Goal: Task Accomplishment & Management: Manage account settings

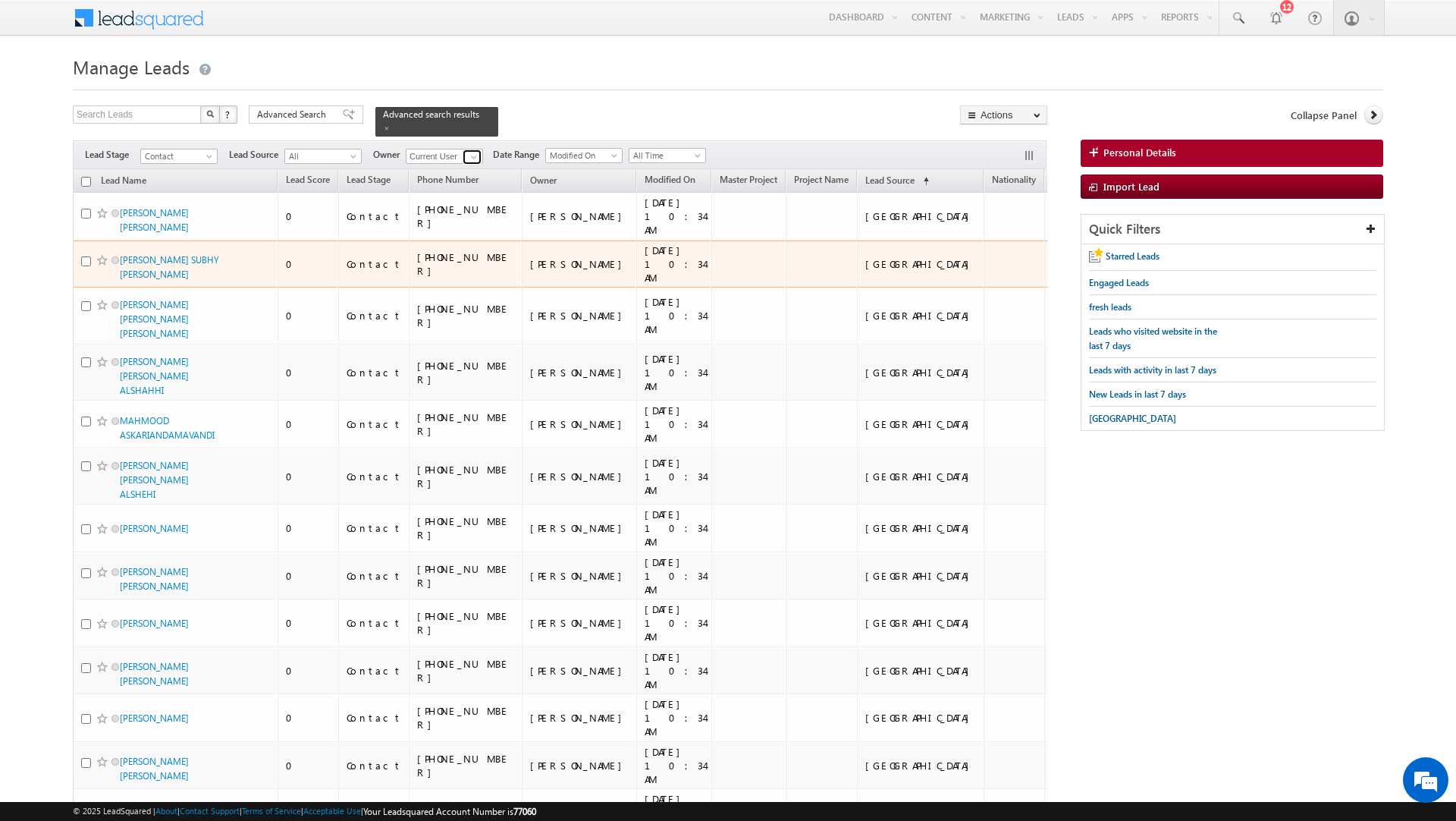
click at [468, 158] on span at bounding box center [474, 156] width 12 height 12
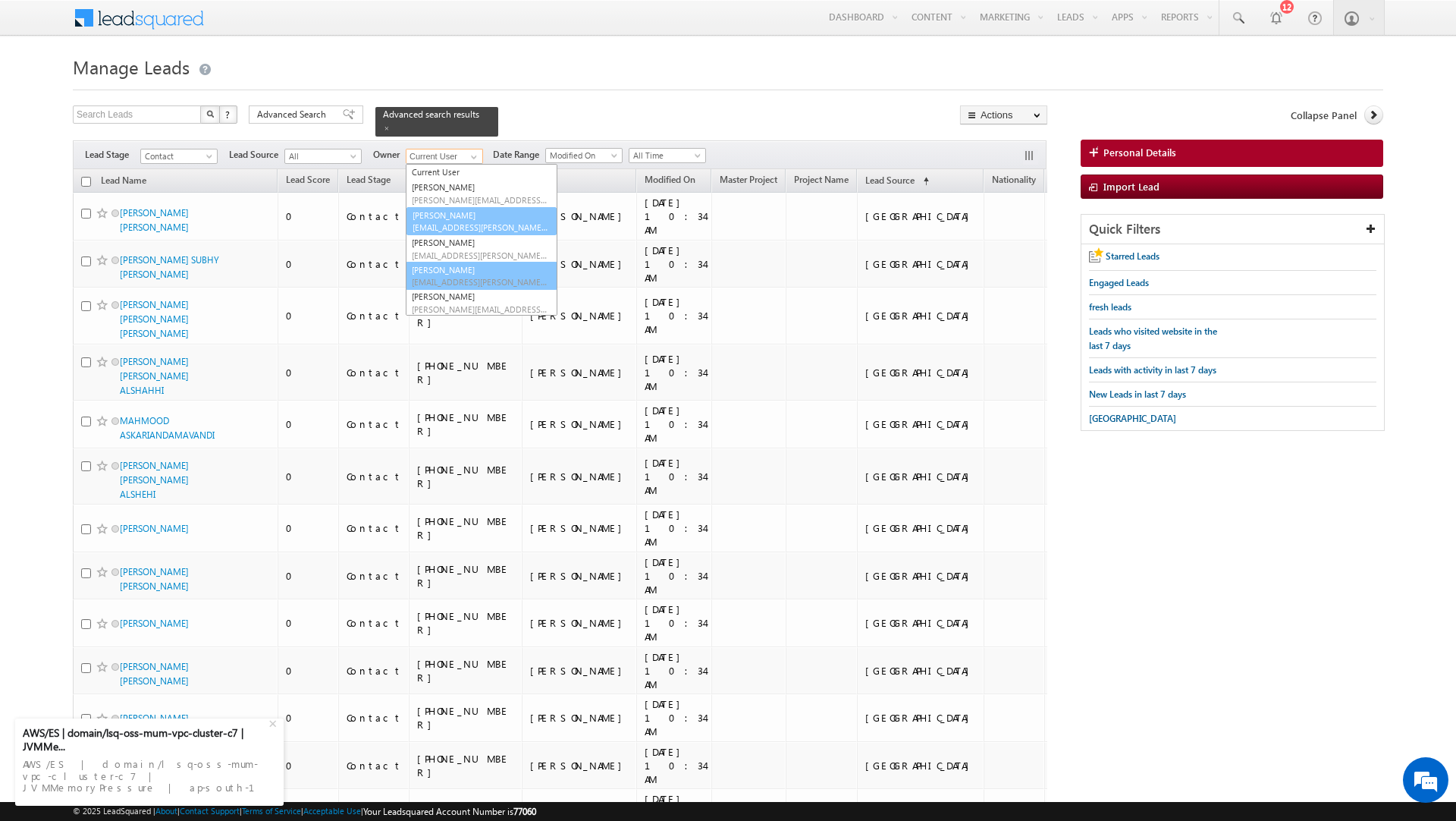
scroll to position [15, 0]
click at [172, 771] on div "AWS/ES | domain/lsq-oss-mum-vpc-cluster-c7 | JVMMemoryPressure | ap-south-1" at bounding box center [150, 776] width 254 height 44
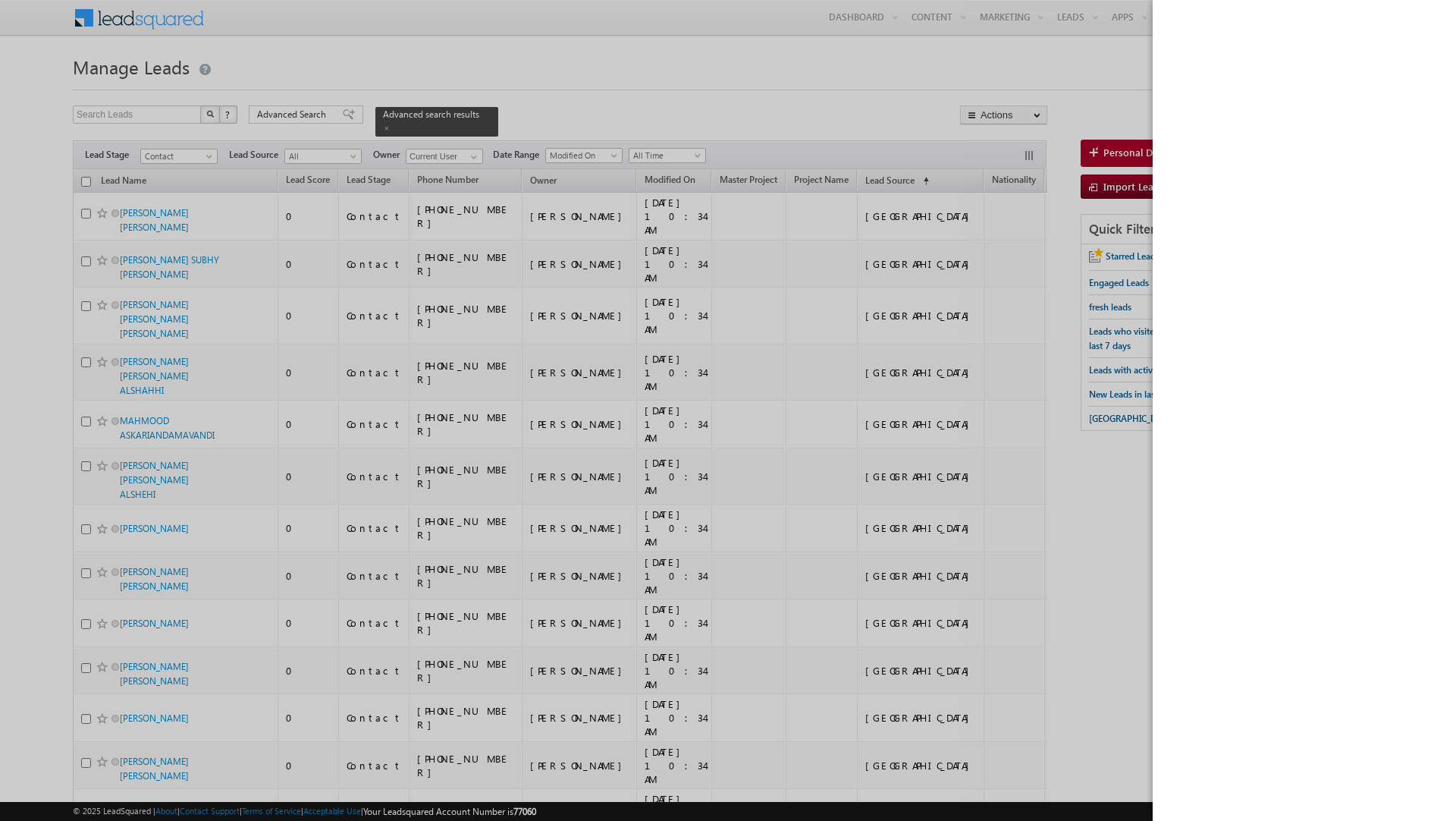
scroll to position [0, 0]
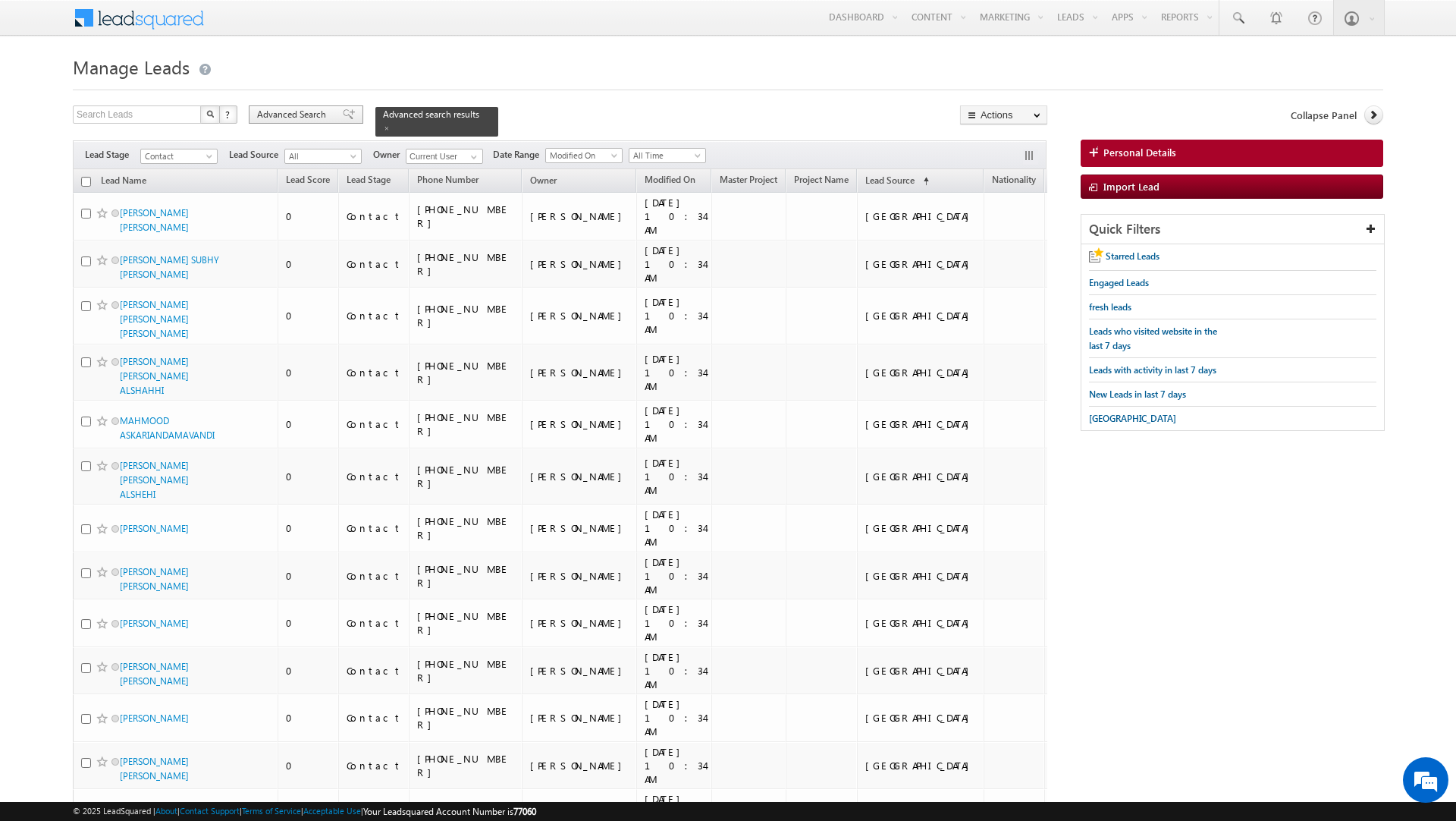
click at [328, 108] on span "Advanced Search" at bounding box center [293, 114] width 73 height 14
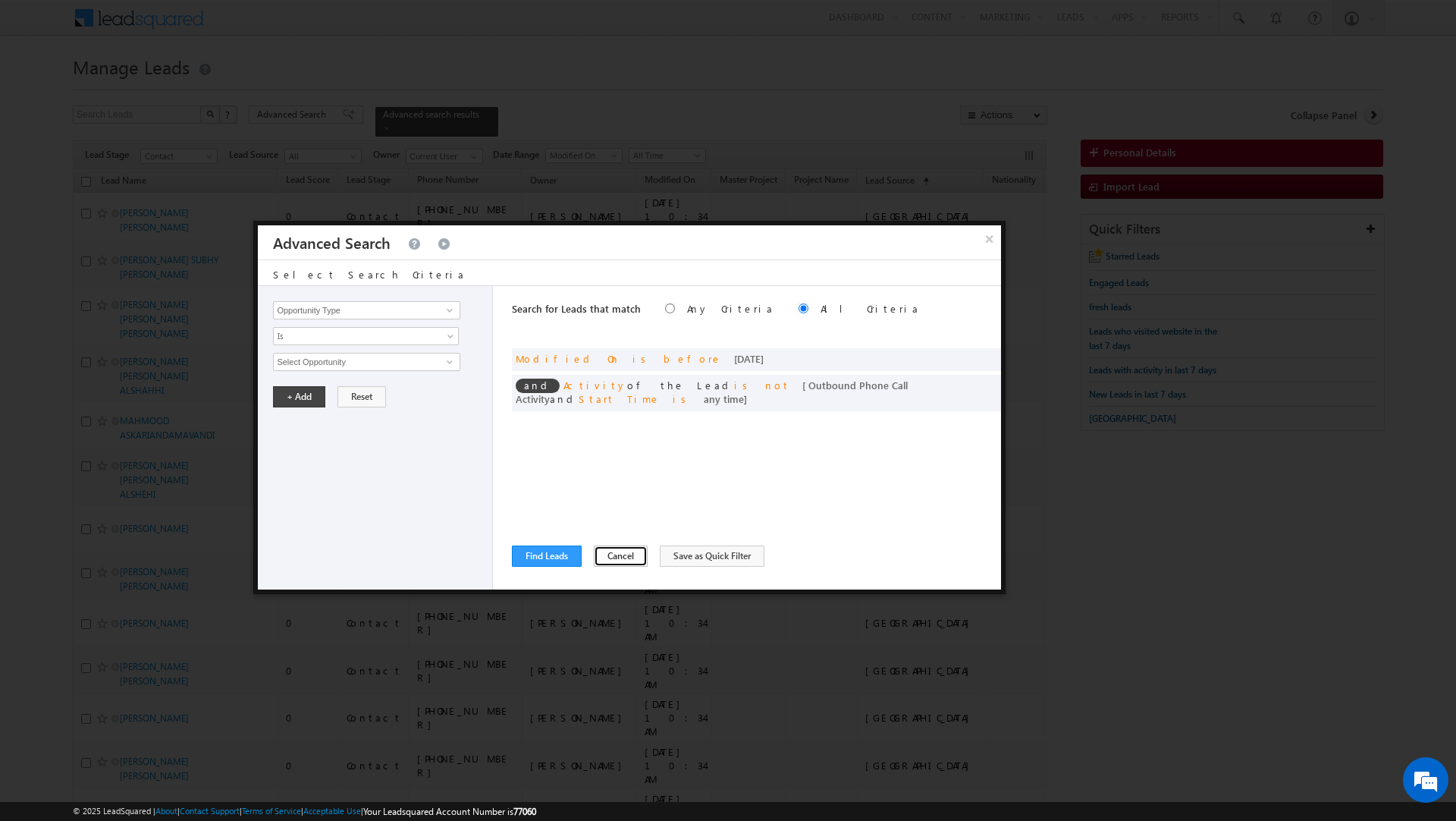
click at [610, 553] on button "Cancel" at bounding box center [621, 557] width 53 height 21
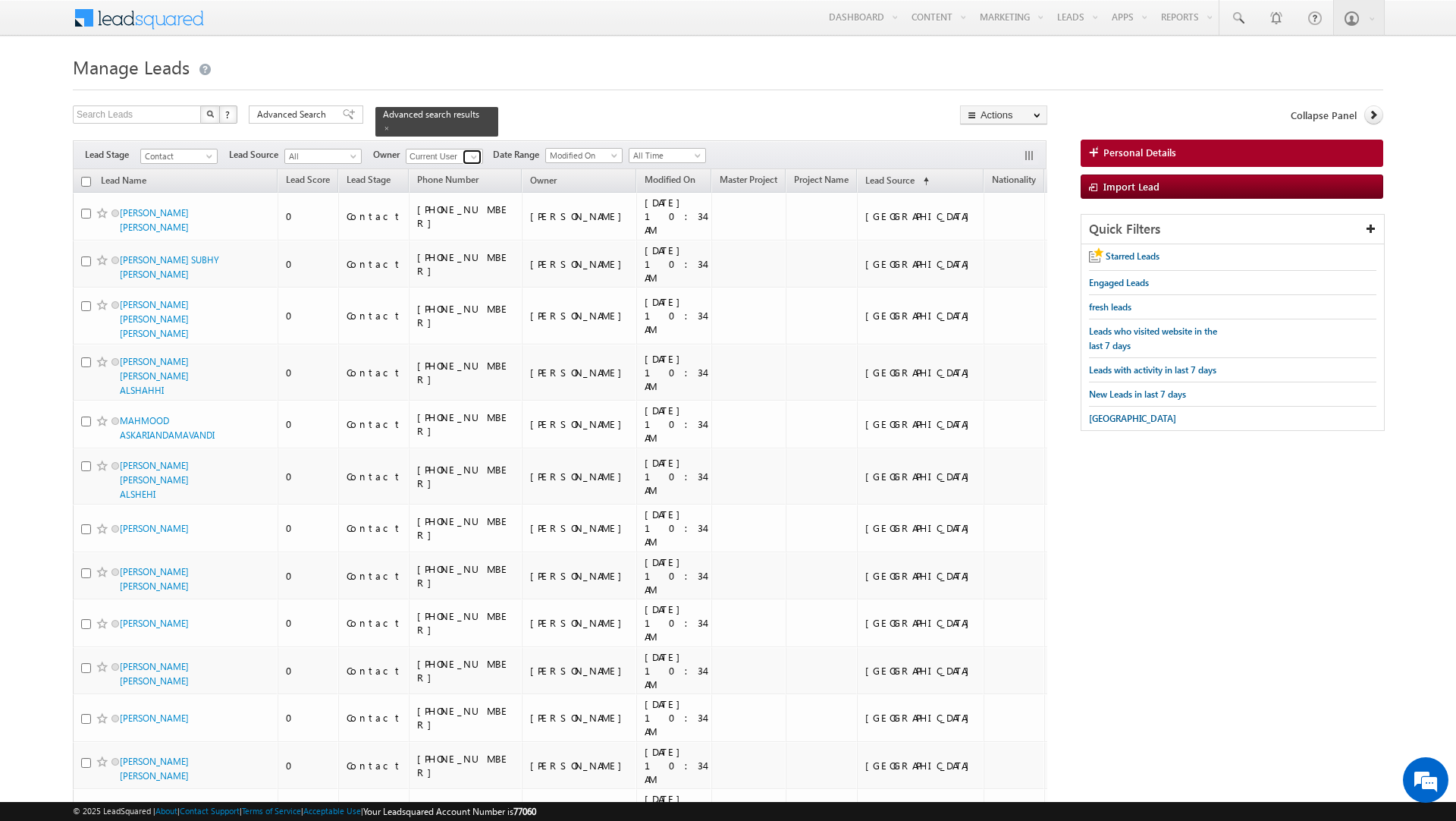
click at [468, 153] on span at bounding box center [474, 156] width 12 height 12
click at [463, 189] on link "[PERSON_NAME] [PERSON_NAME][EMAIL_ADDRESS][DOMAIN_NAME]" at bounding box center [481, 194] width 151 height 29
type input "[PERSON_NAME]"
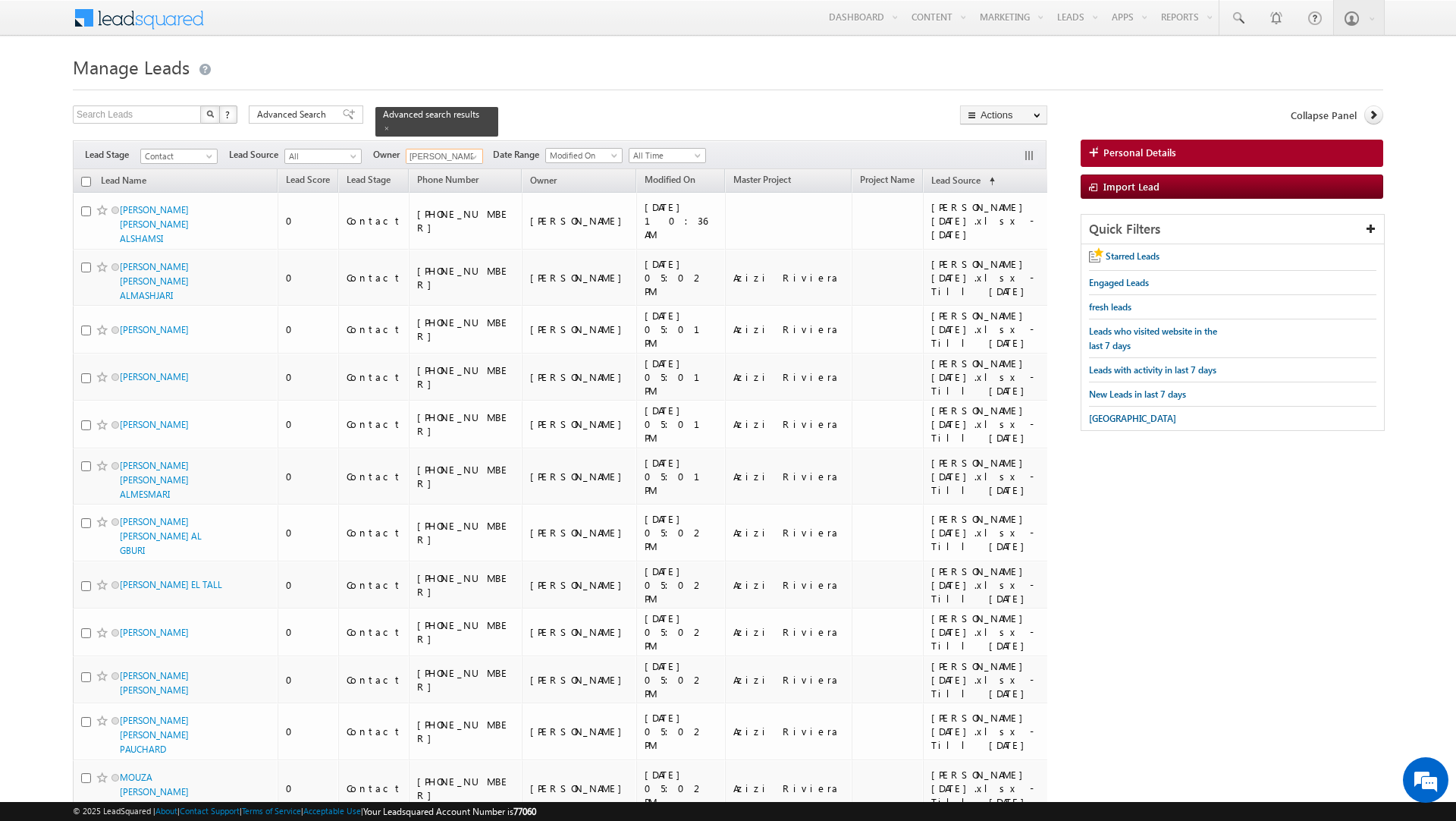
click at [83, 180] on input "checkbox" at bounding box center [86, 182] width 10 height 10
checkbox input "true"
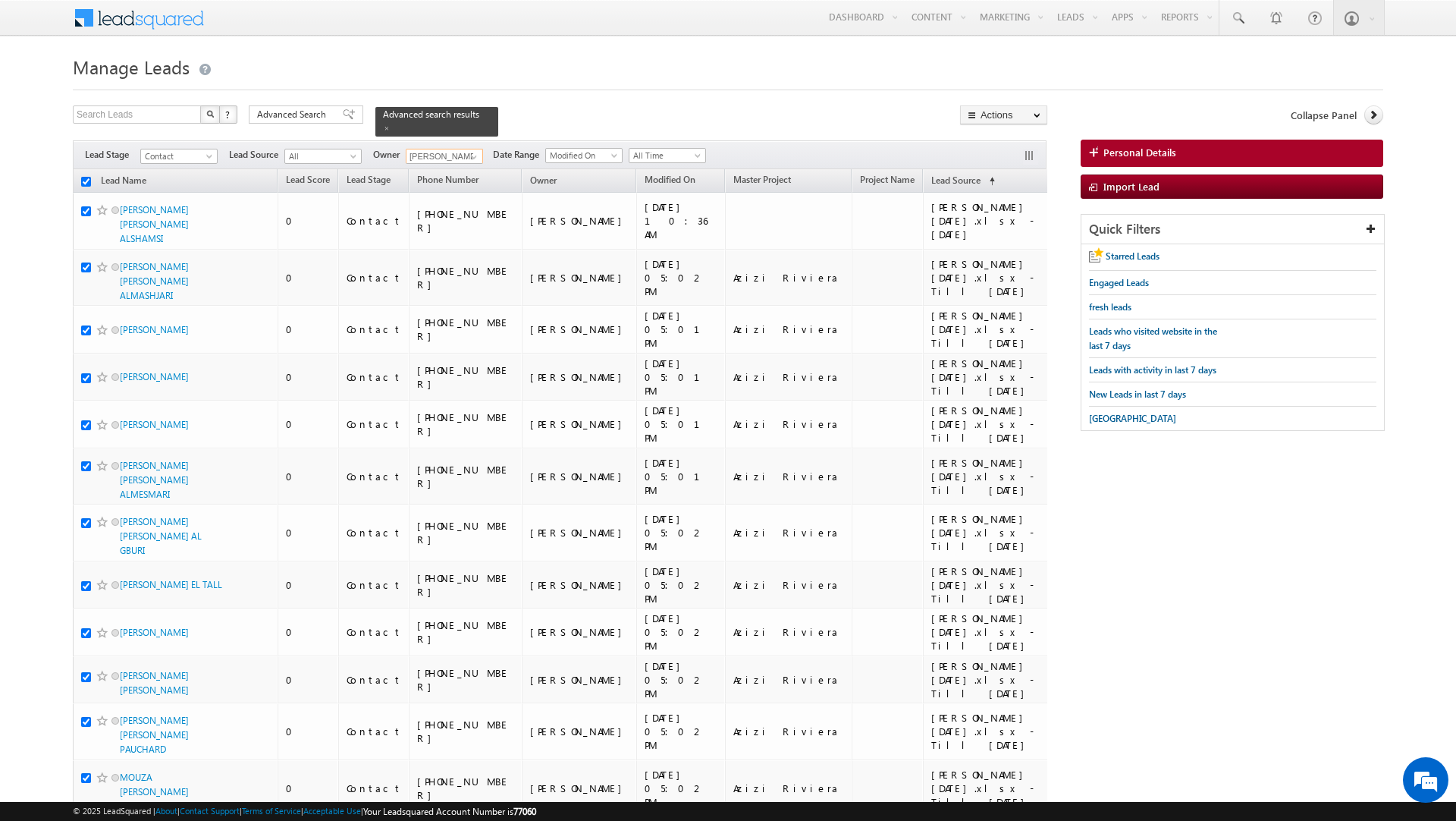
checkbox input "true"
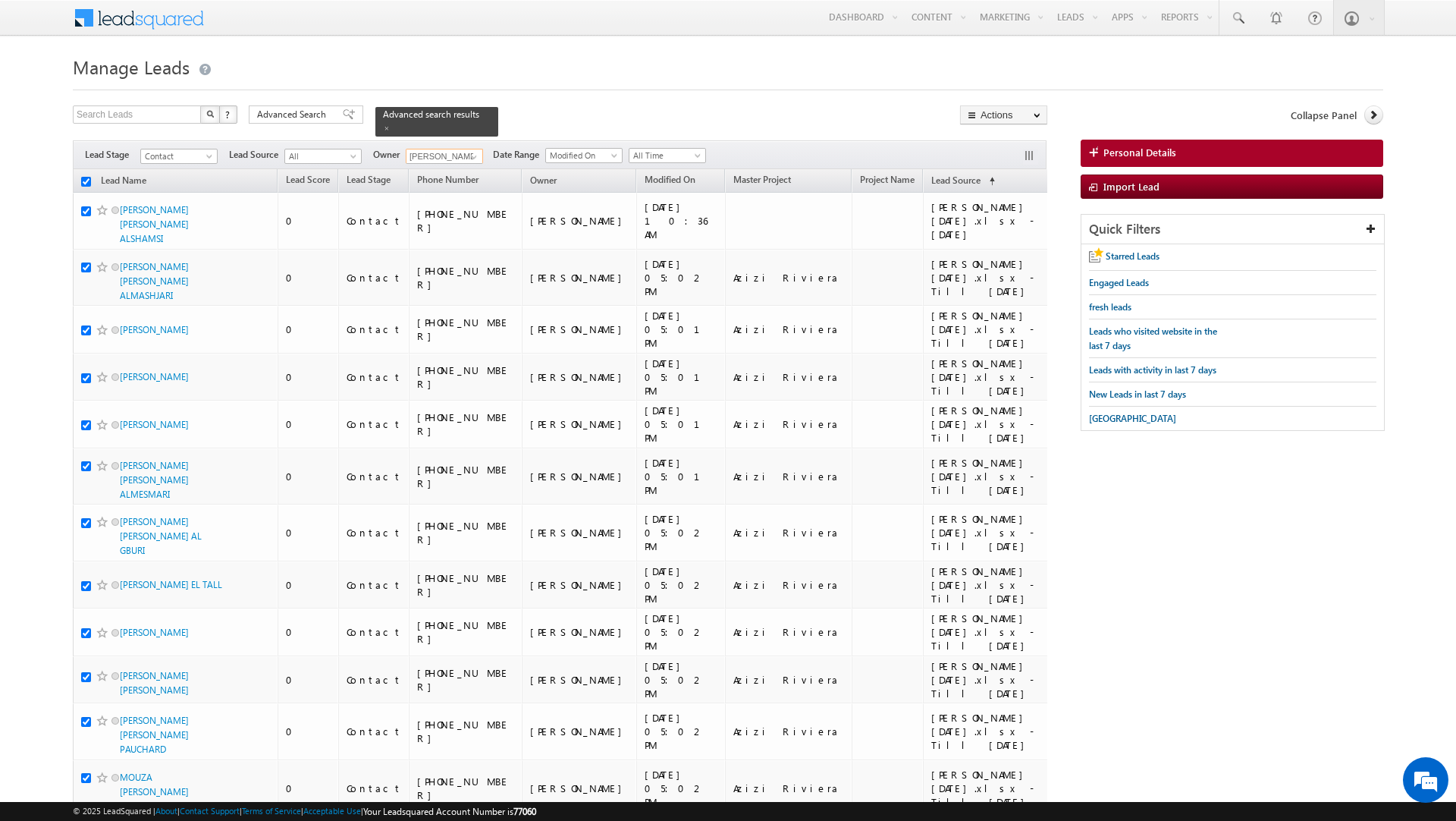
checkbox input "true"
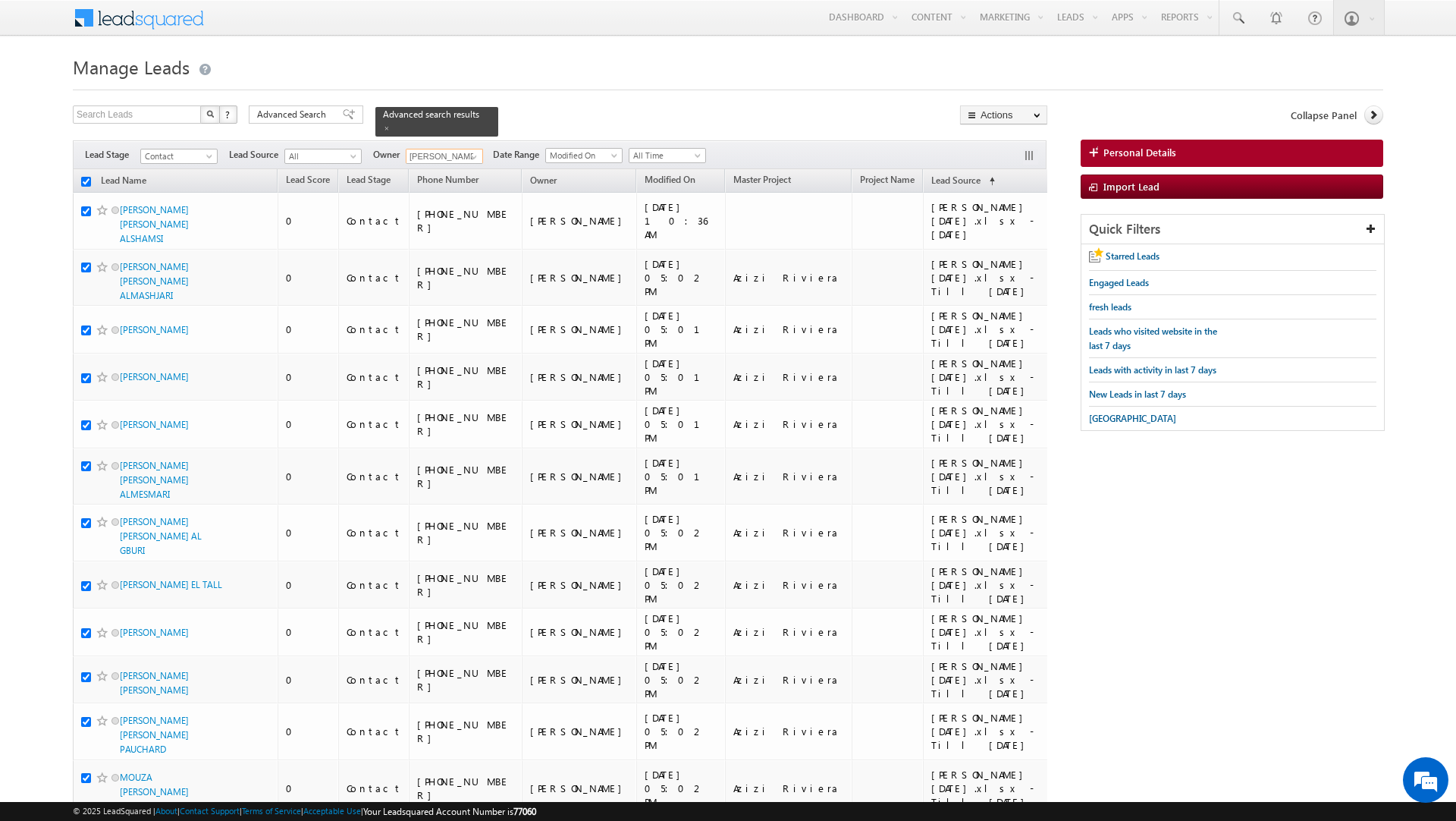
checkbox input "true"
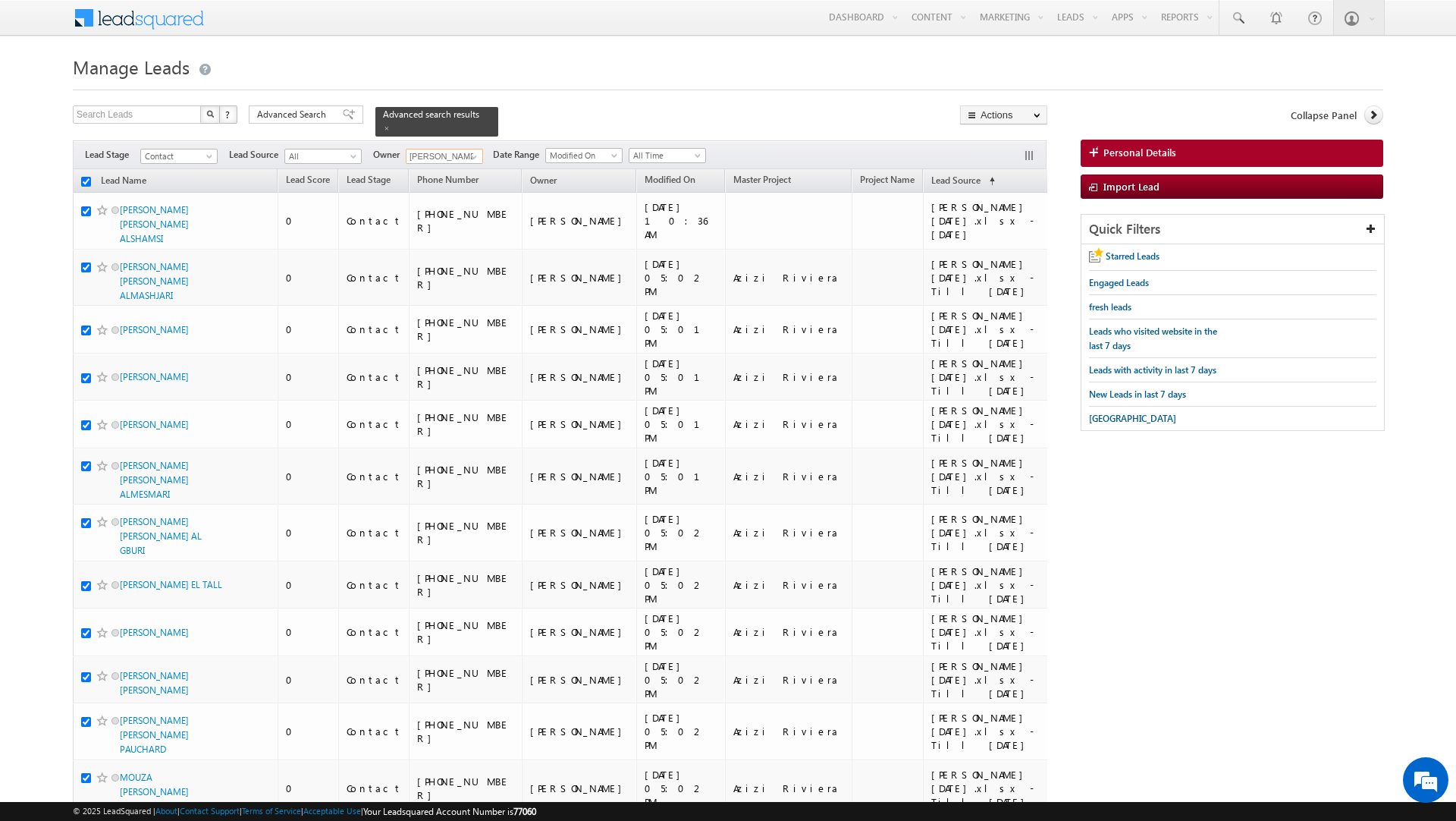
checkbox input "true"
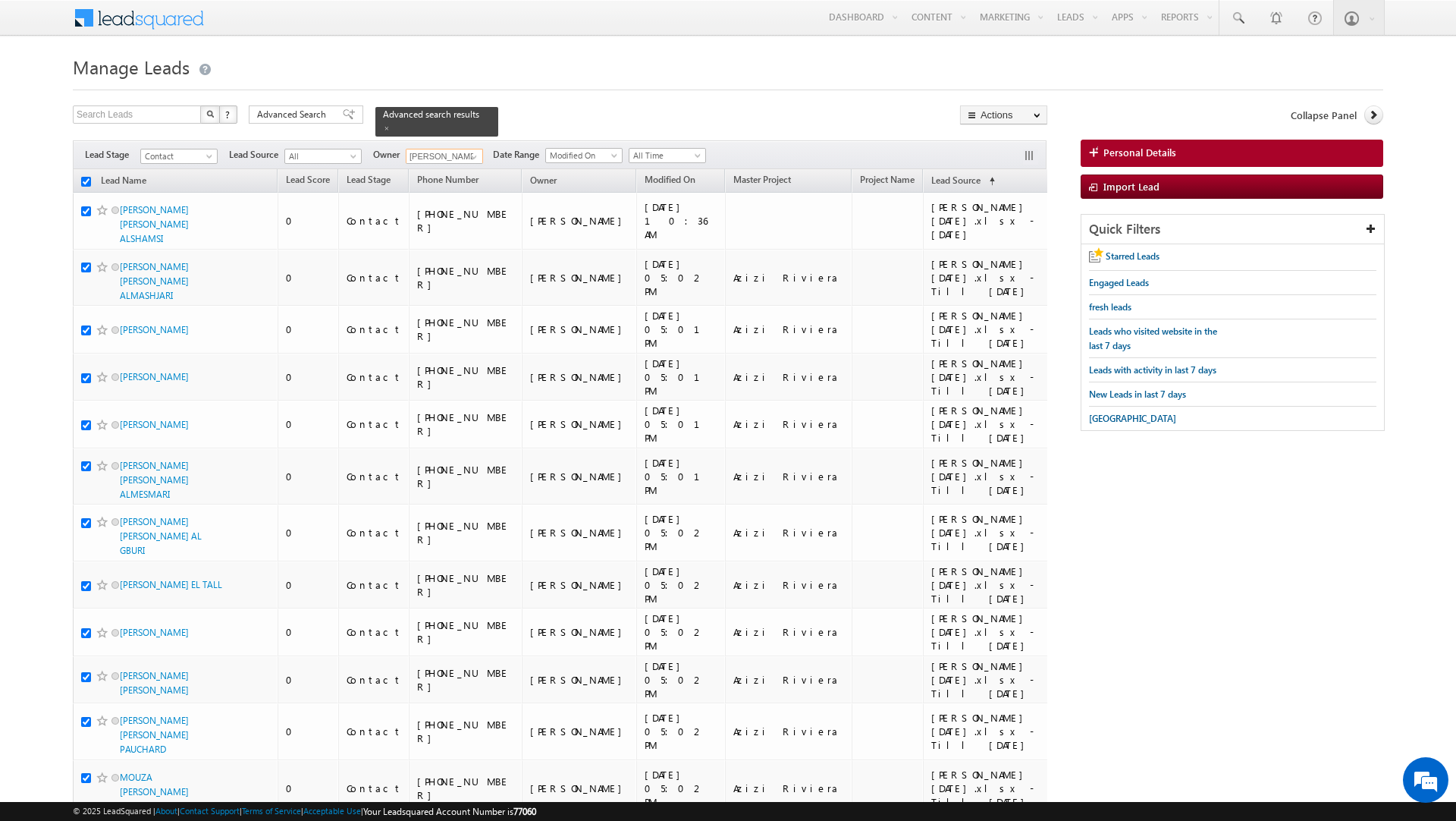
checkbox input "true"
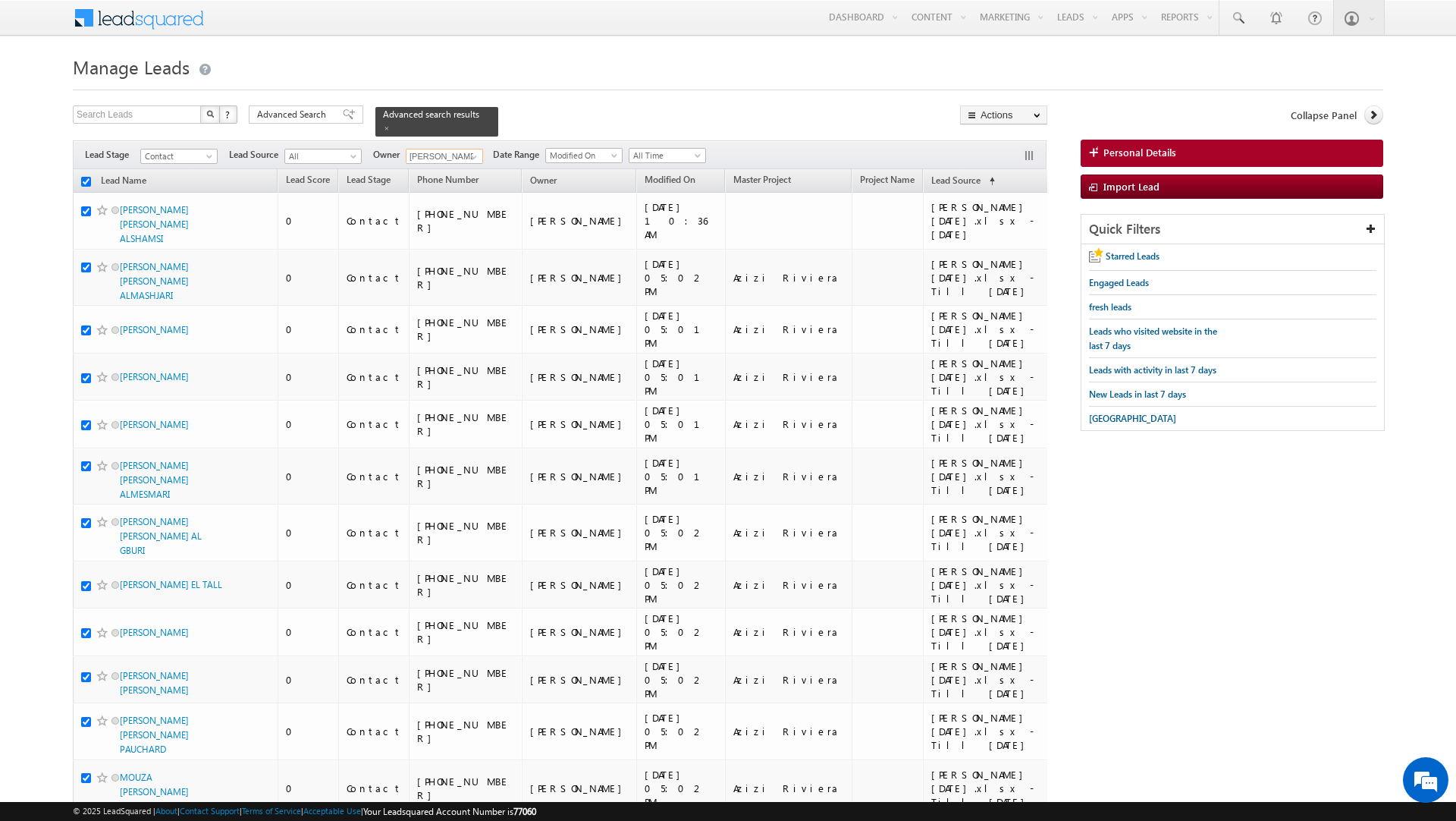
checkbox input "true"
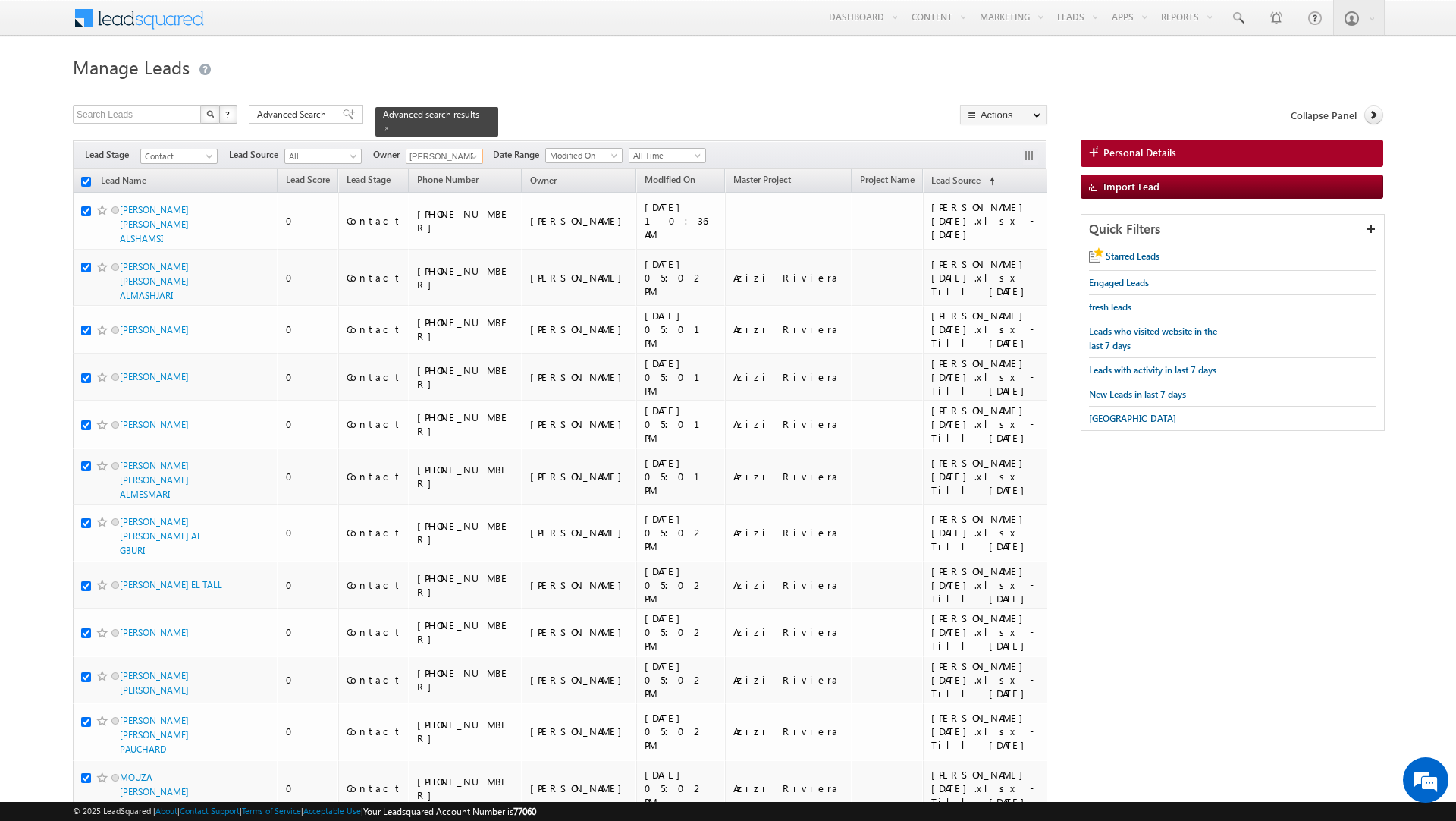
checkbox input "true"
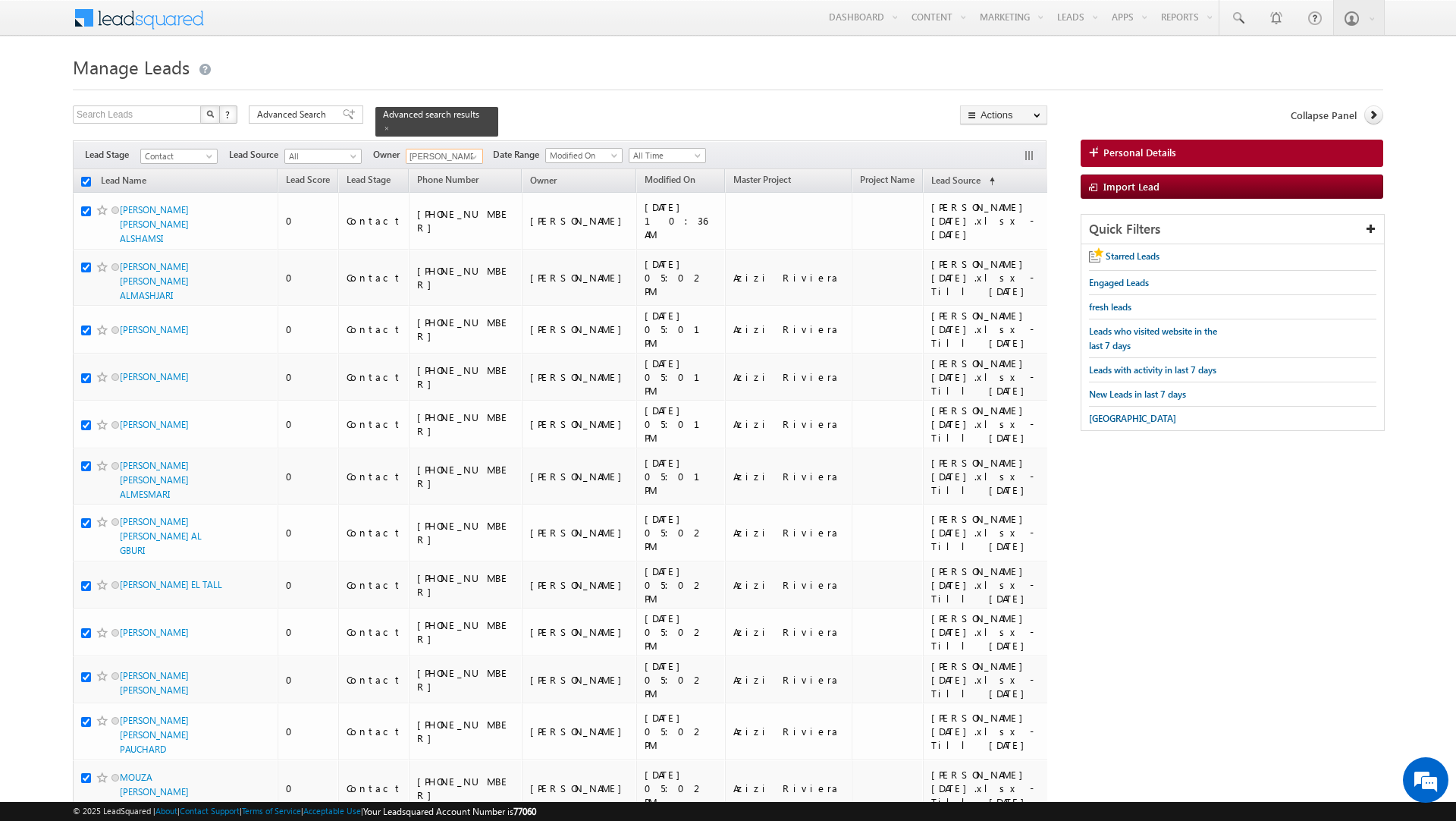
checkbox input "true"
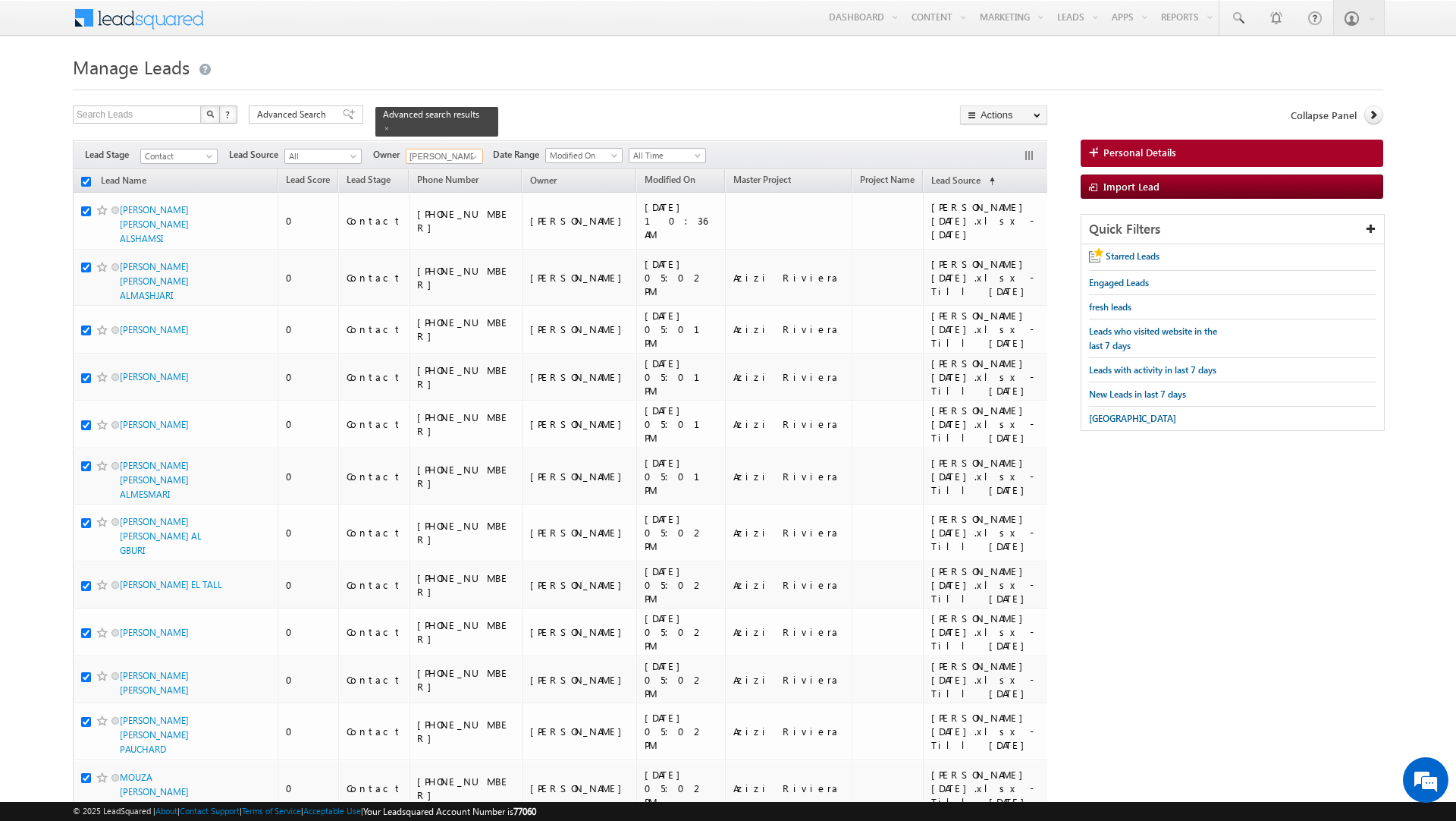
checkbox input "true"
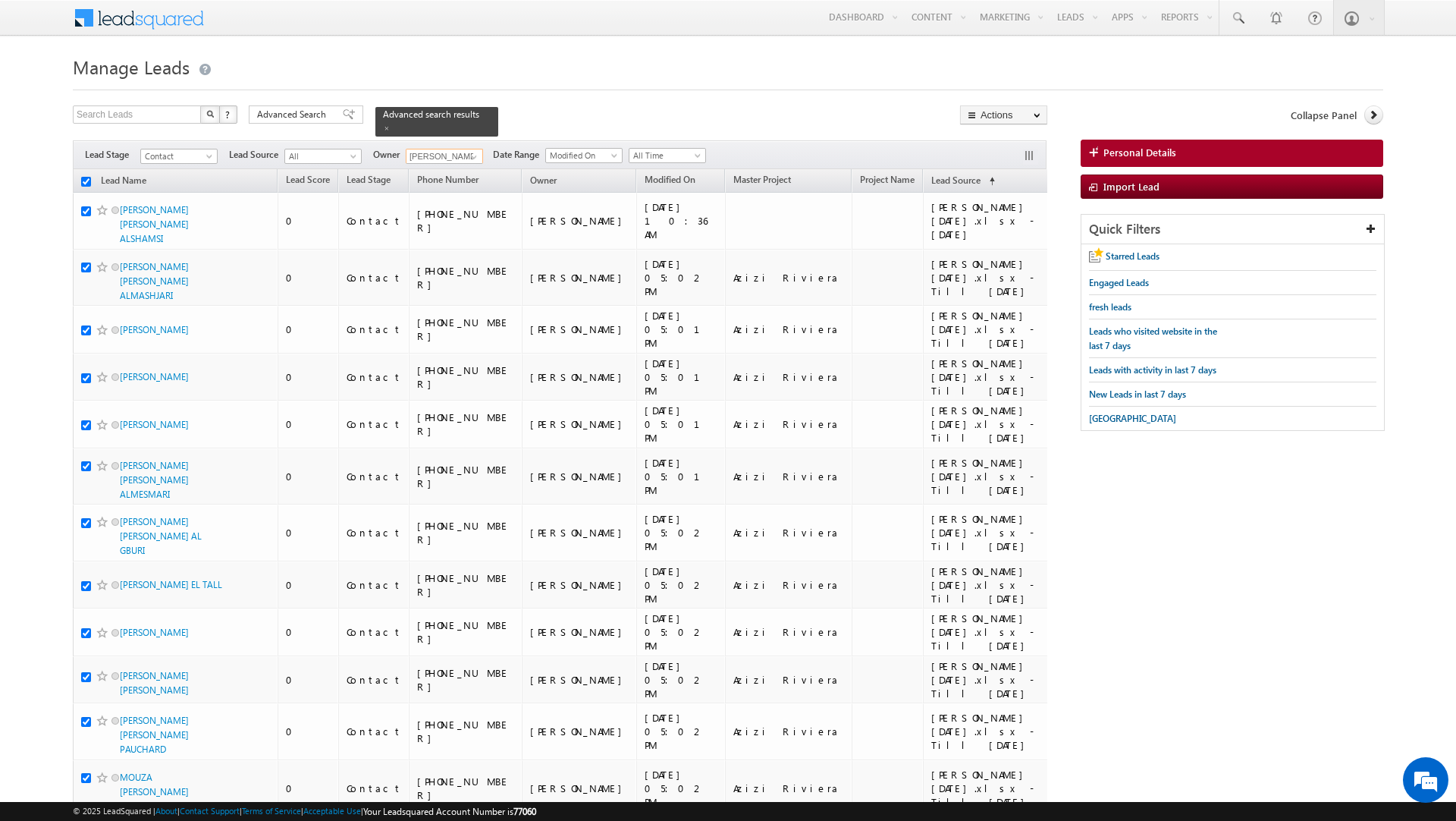
checkbox input "true"
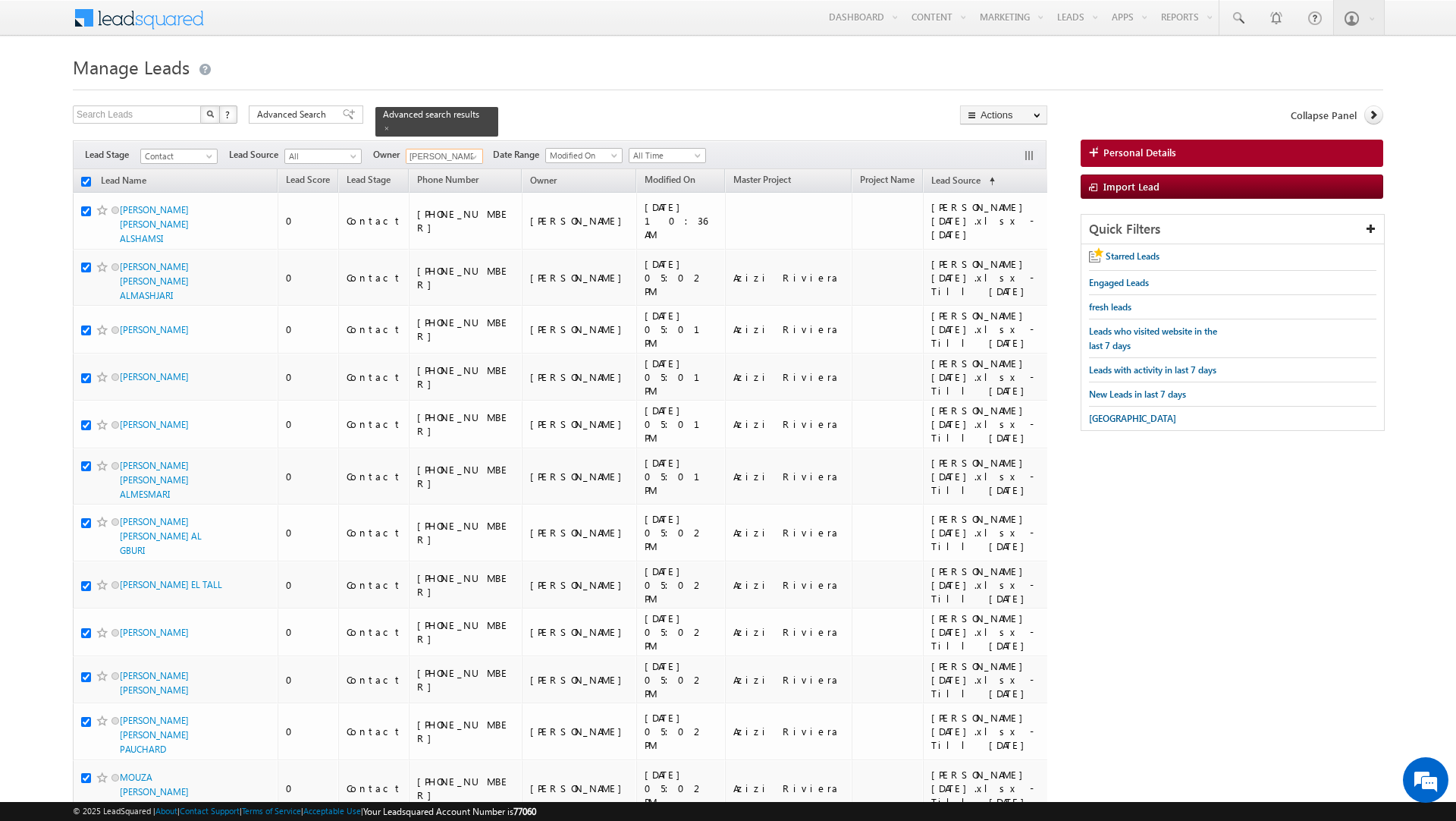
checkbox input "true"
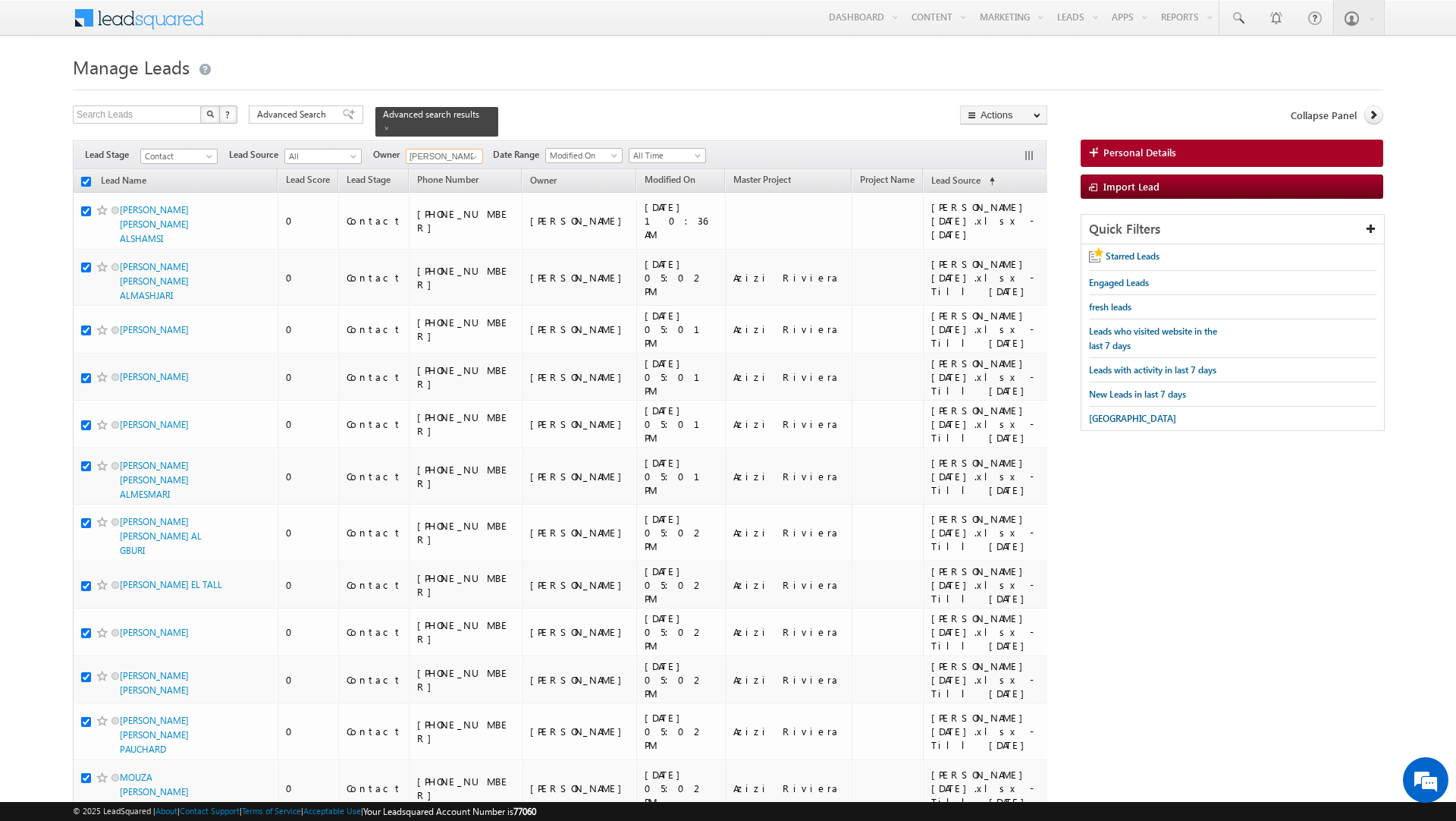
checkbox input "true"
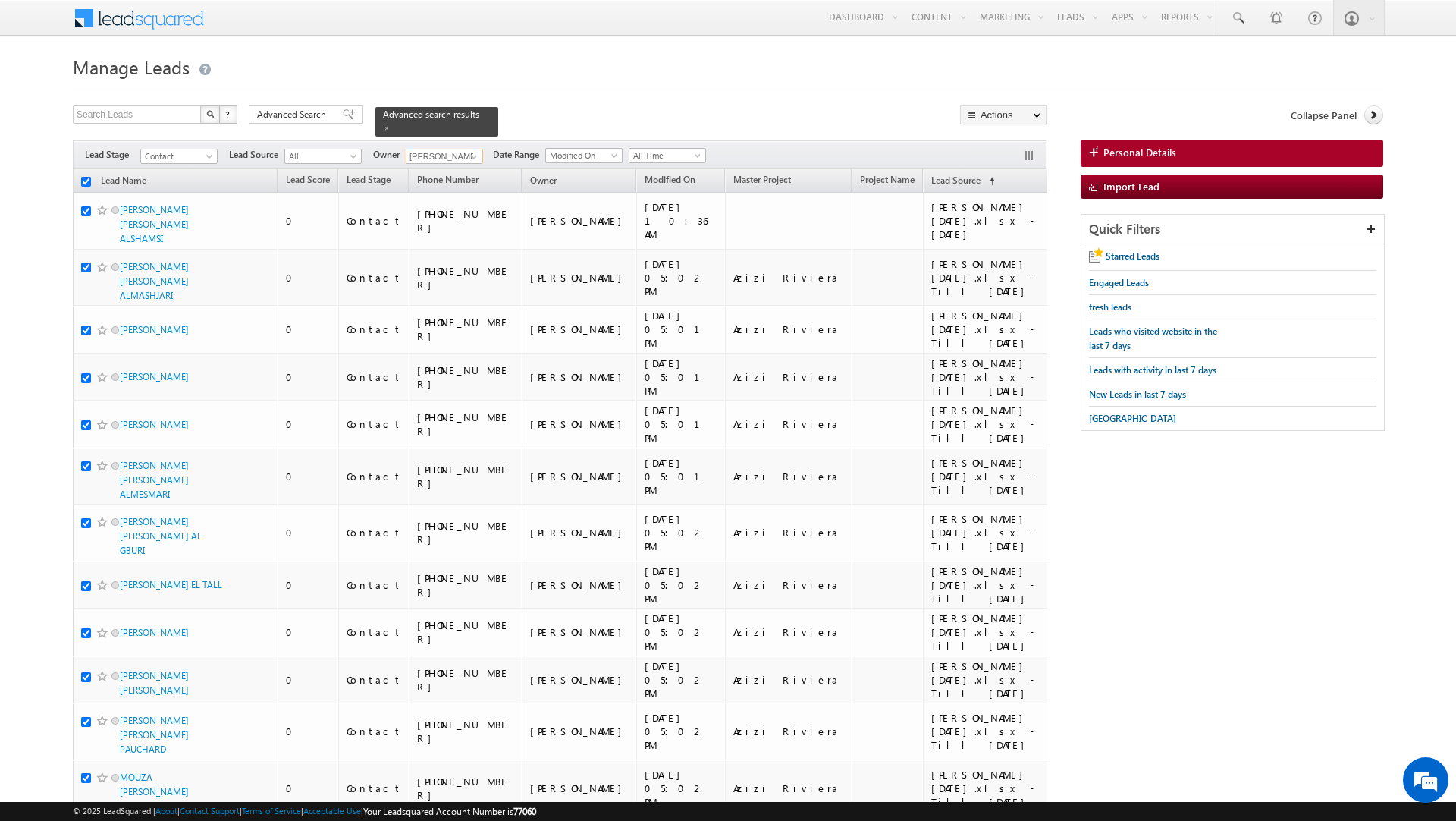
checkbox input "true"
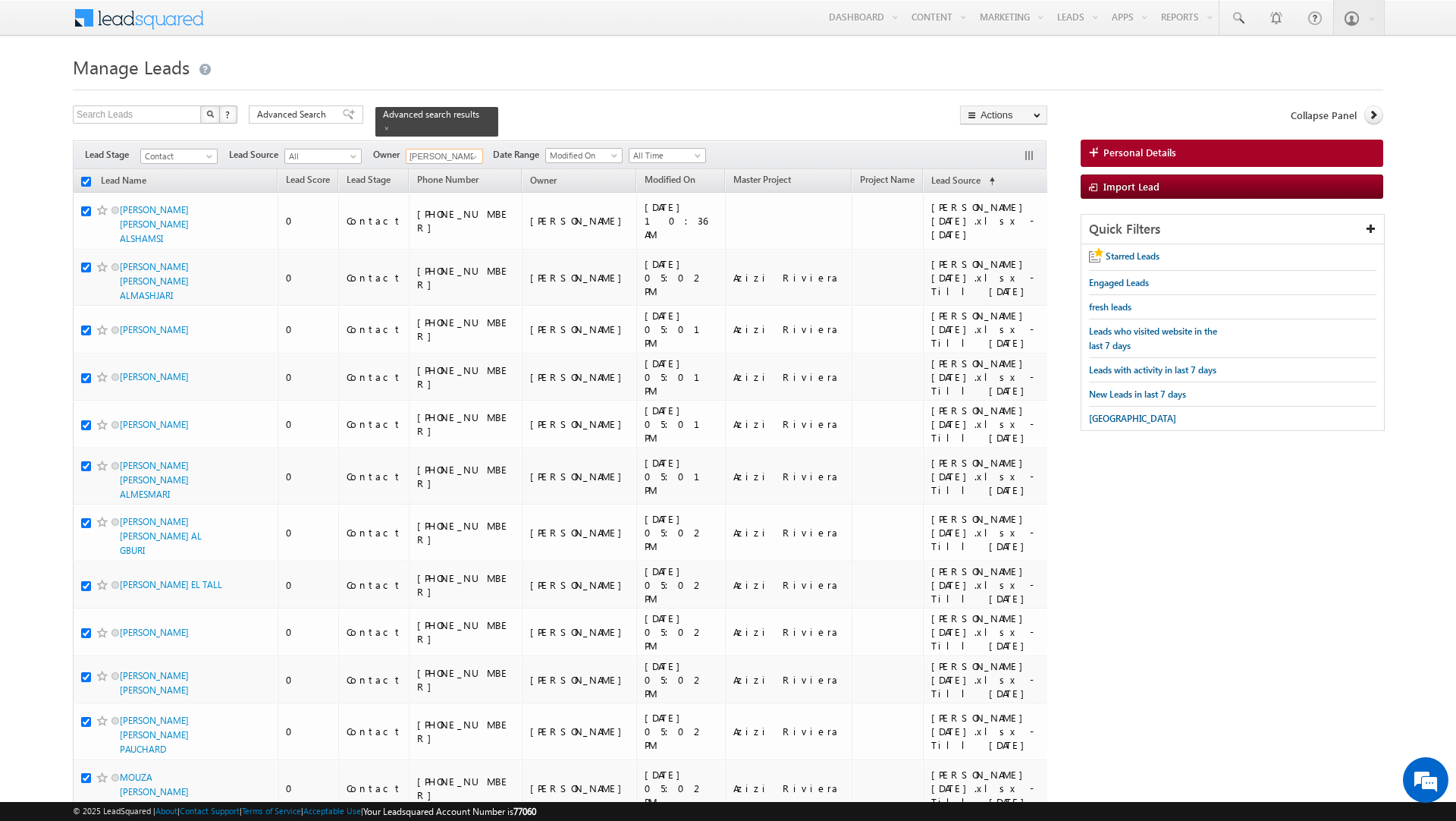
checkbox input "true"
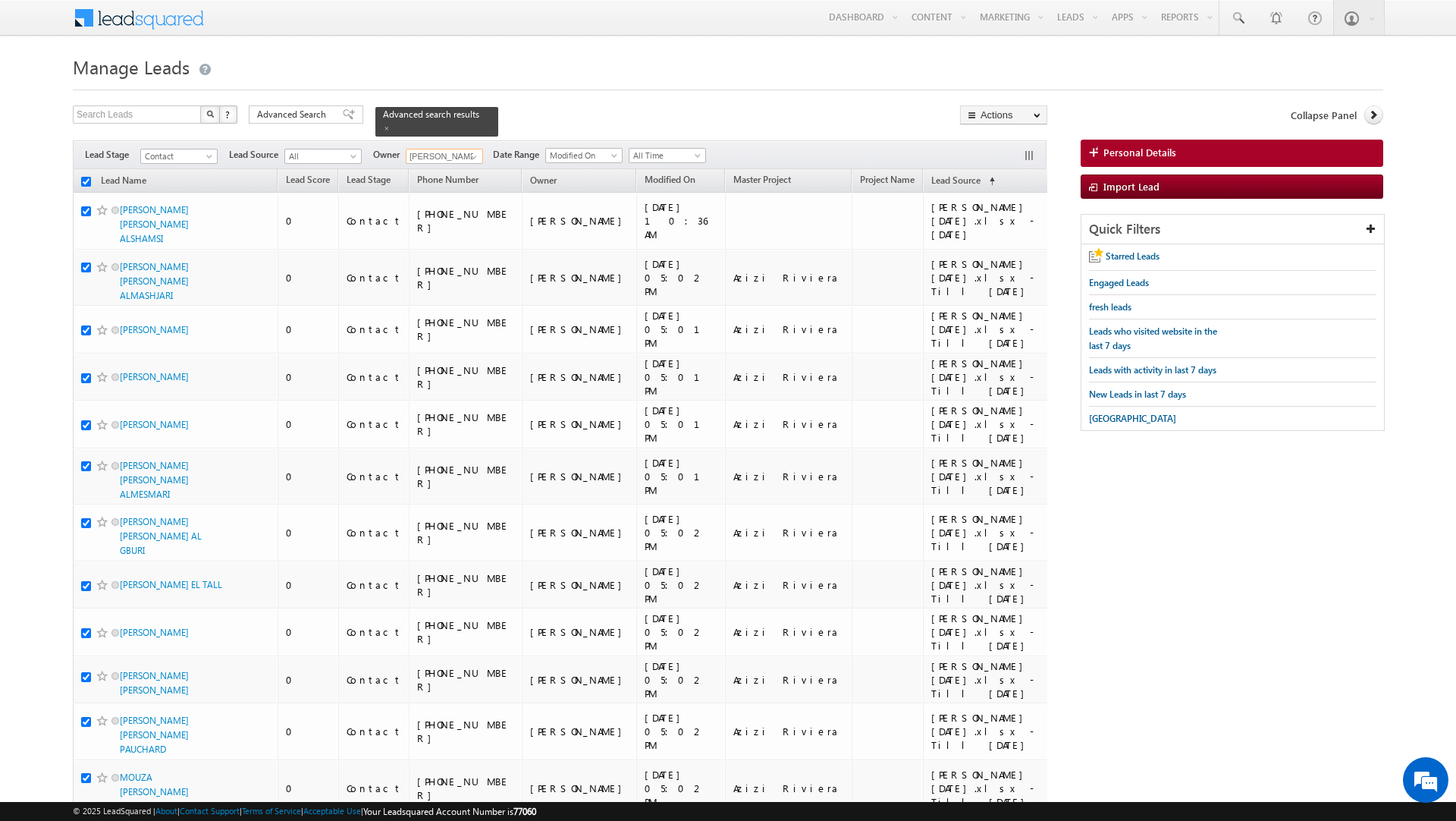
checkbox input "true"
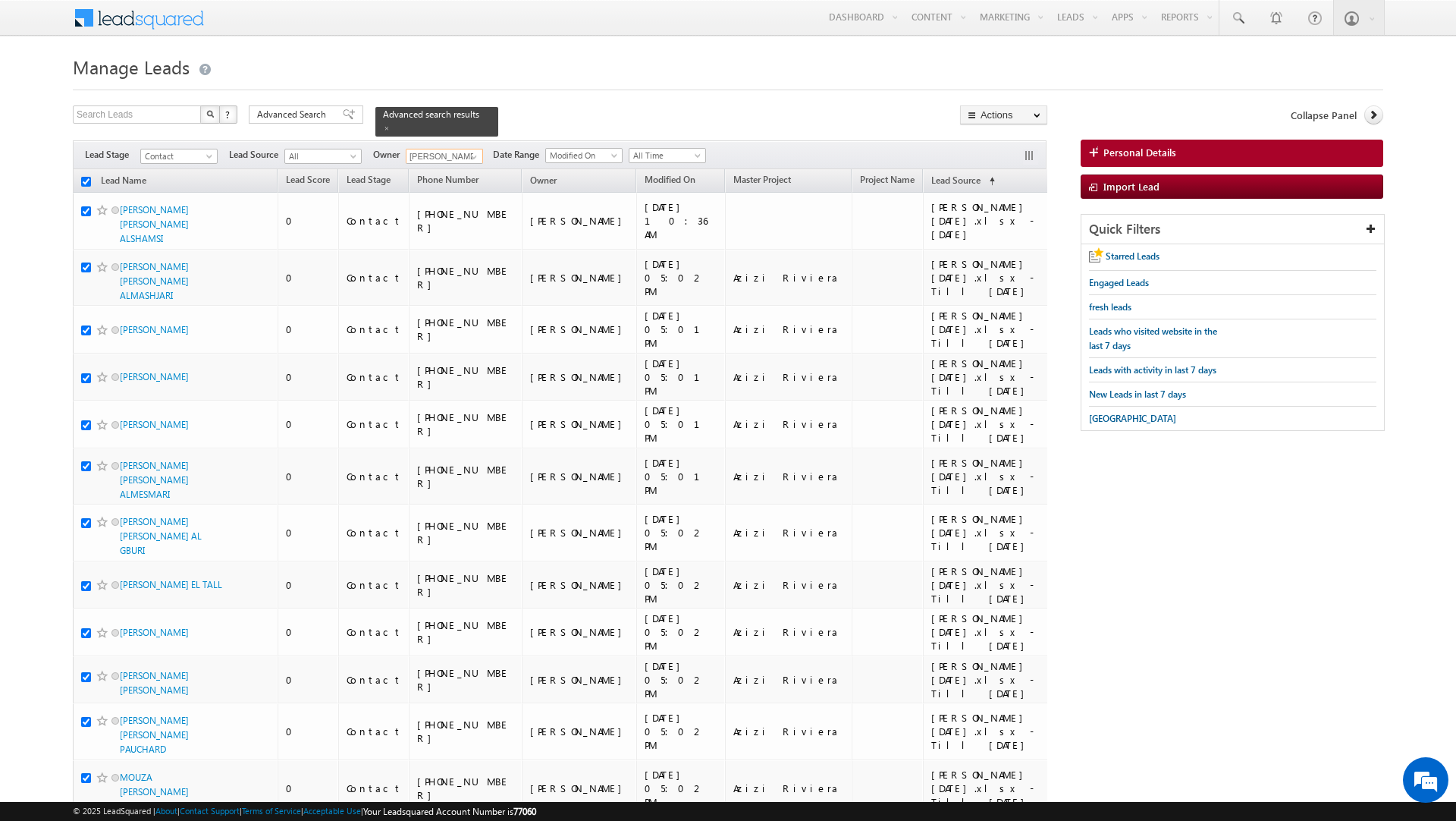
checkbox input "true"
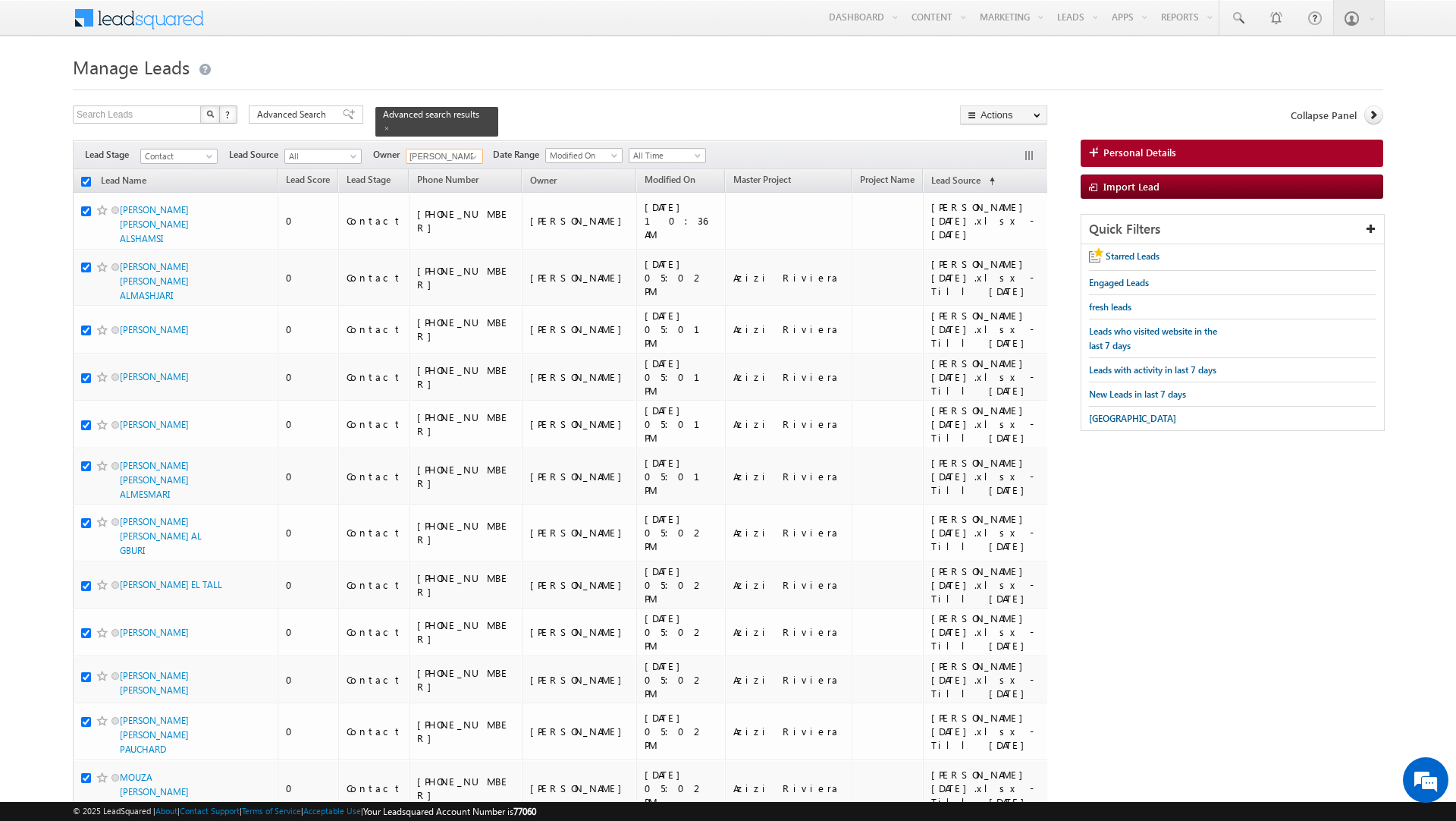
checkbox input "true"
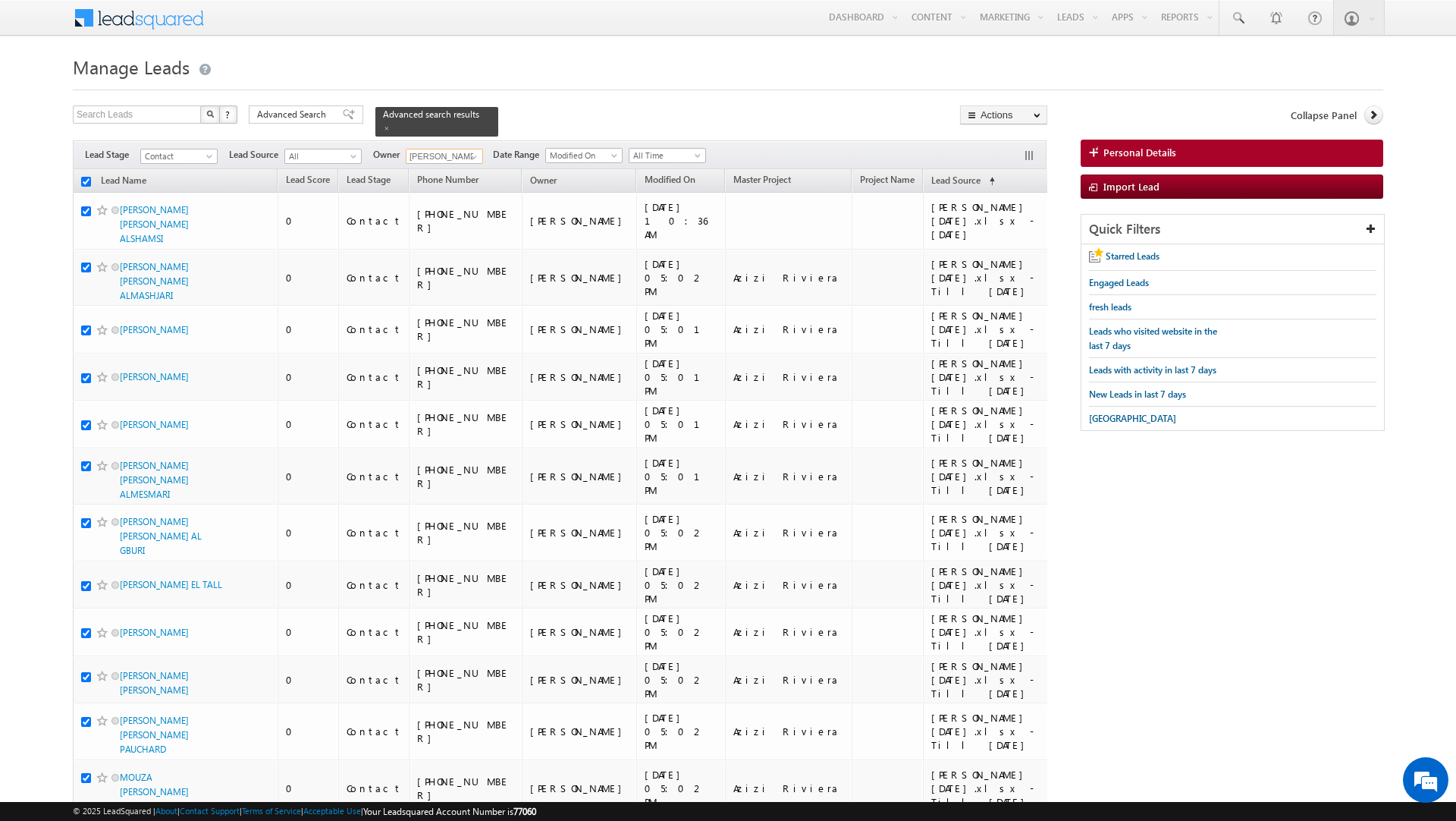
checkbox input "true"
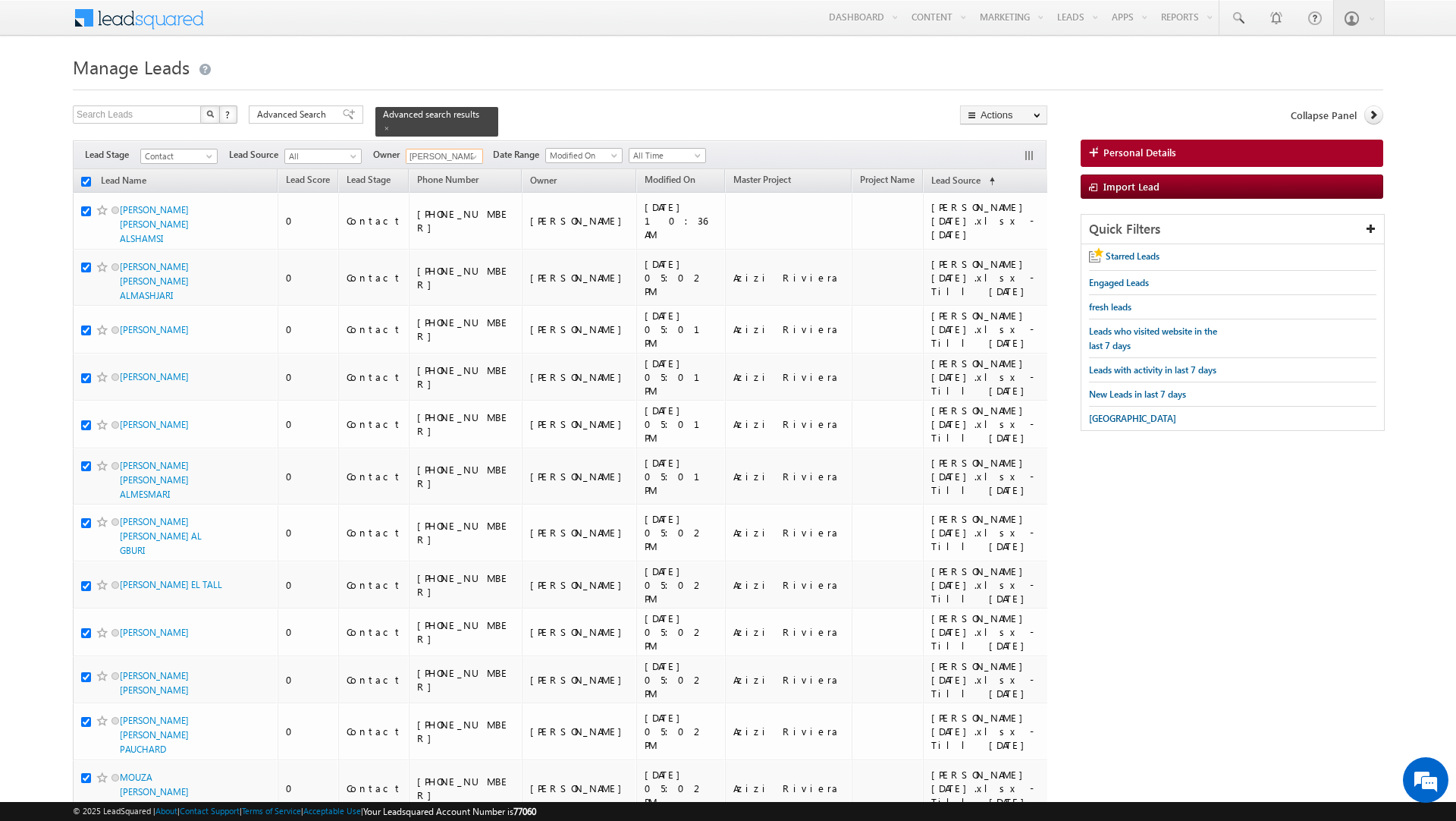
checkbox input "true"
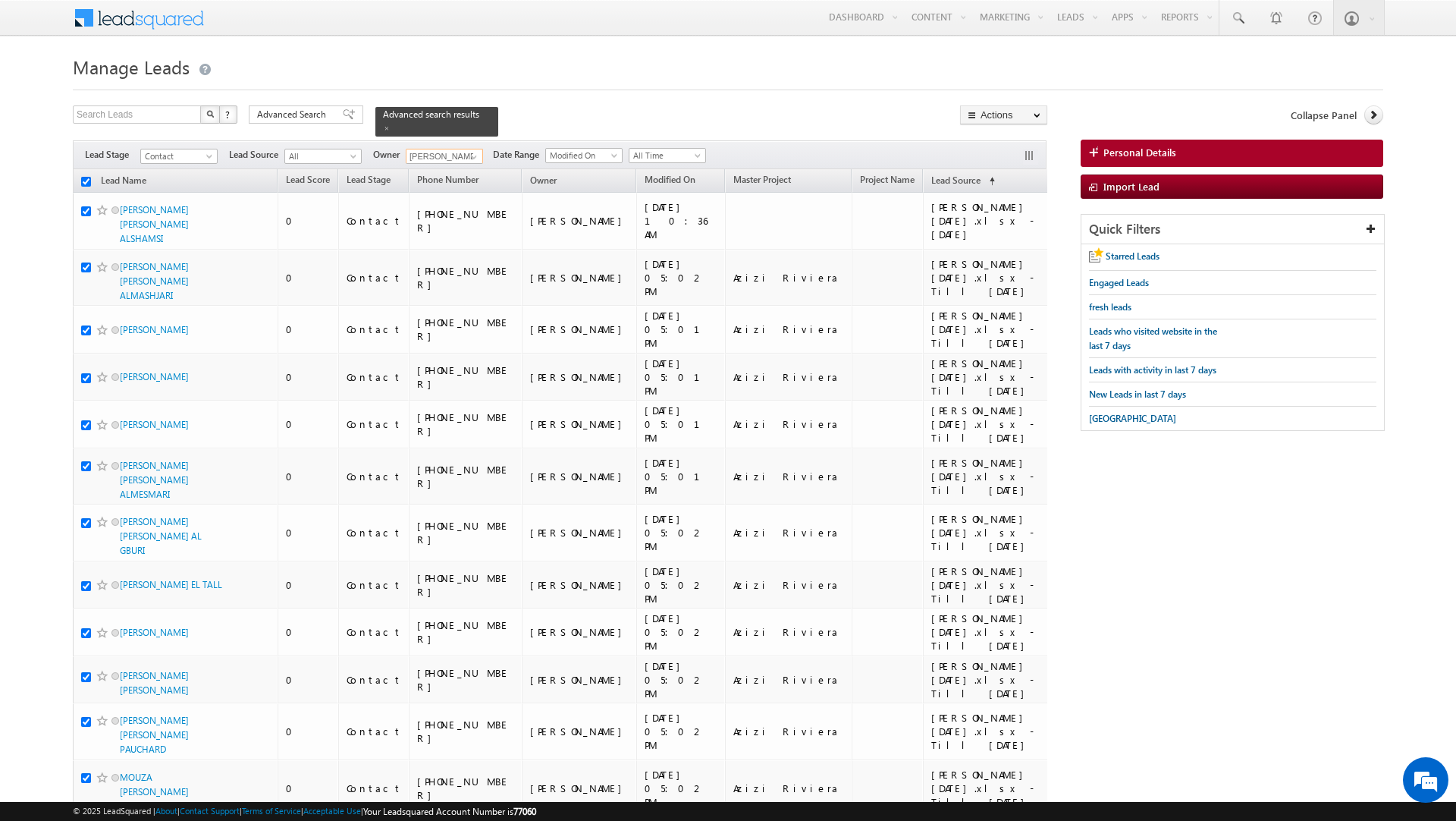
checkbox input "true"
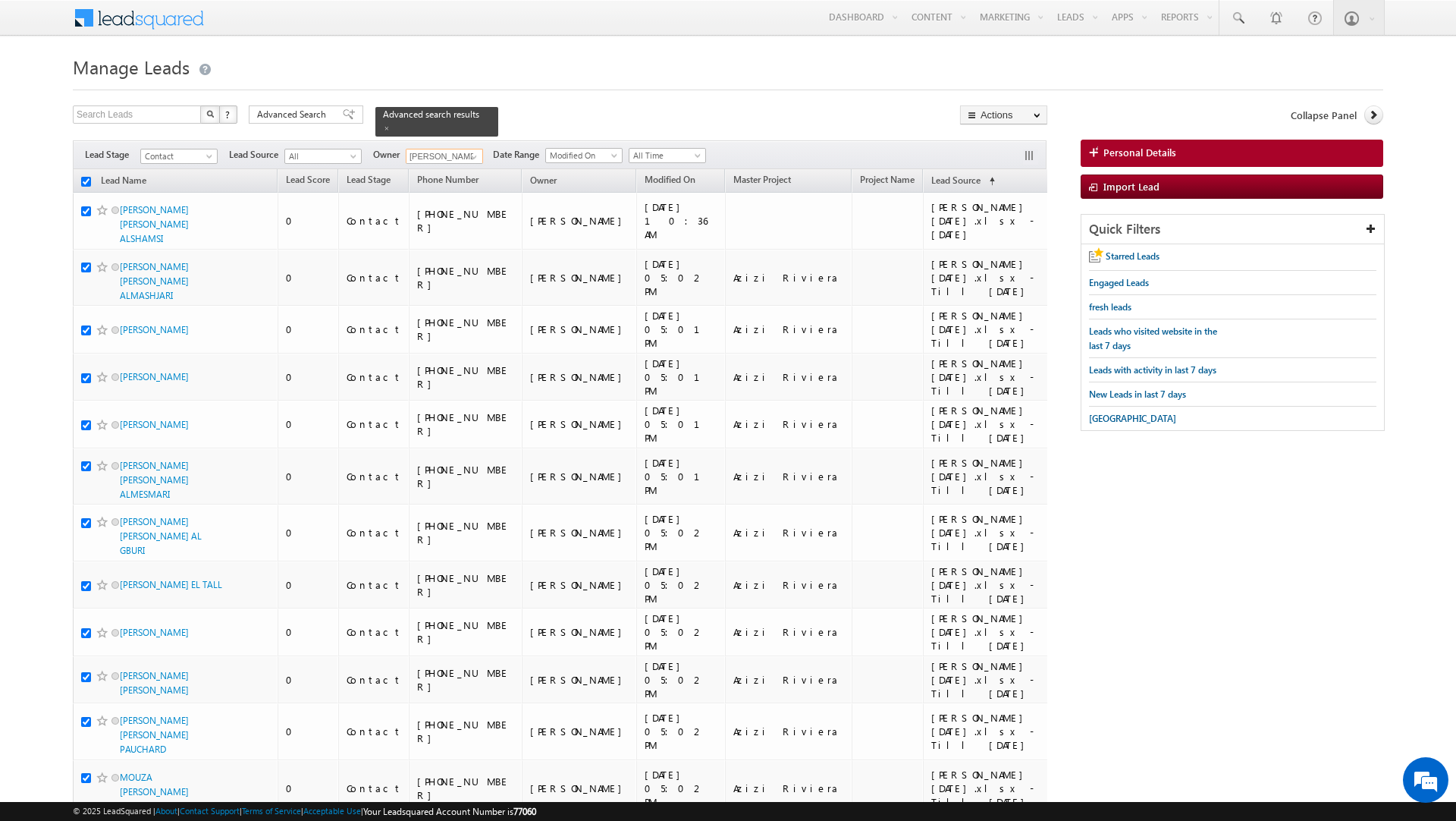
checkbox input "true"
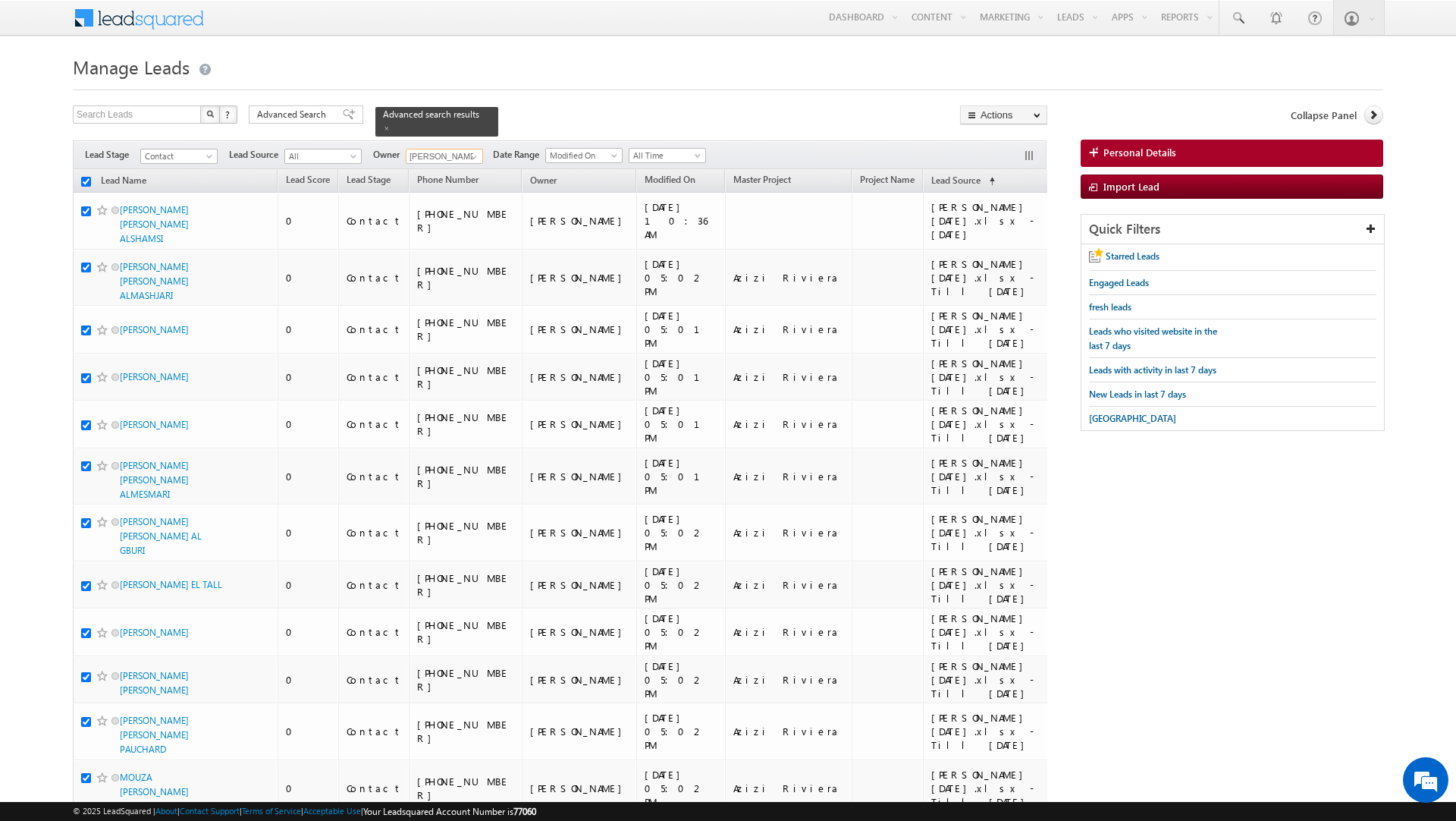
checkbox input "true"
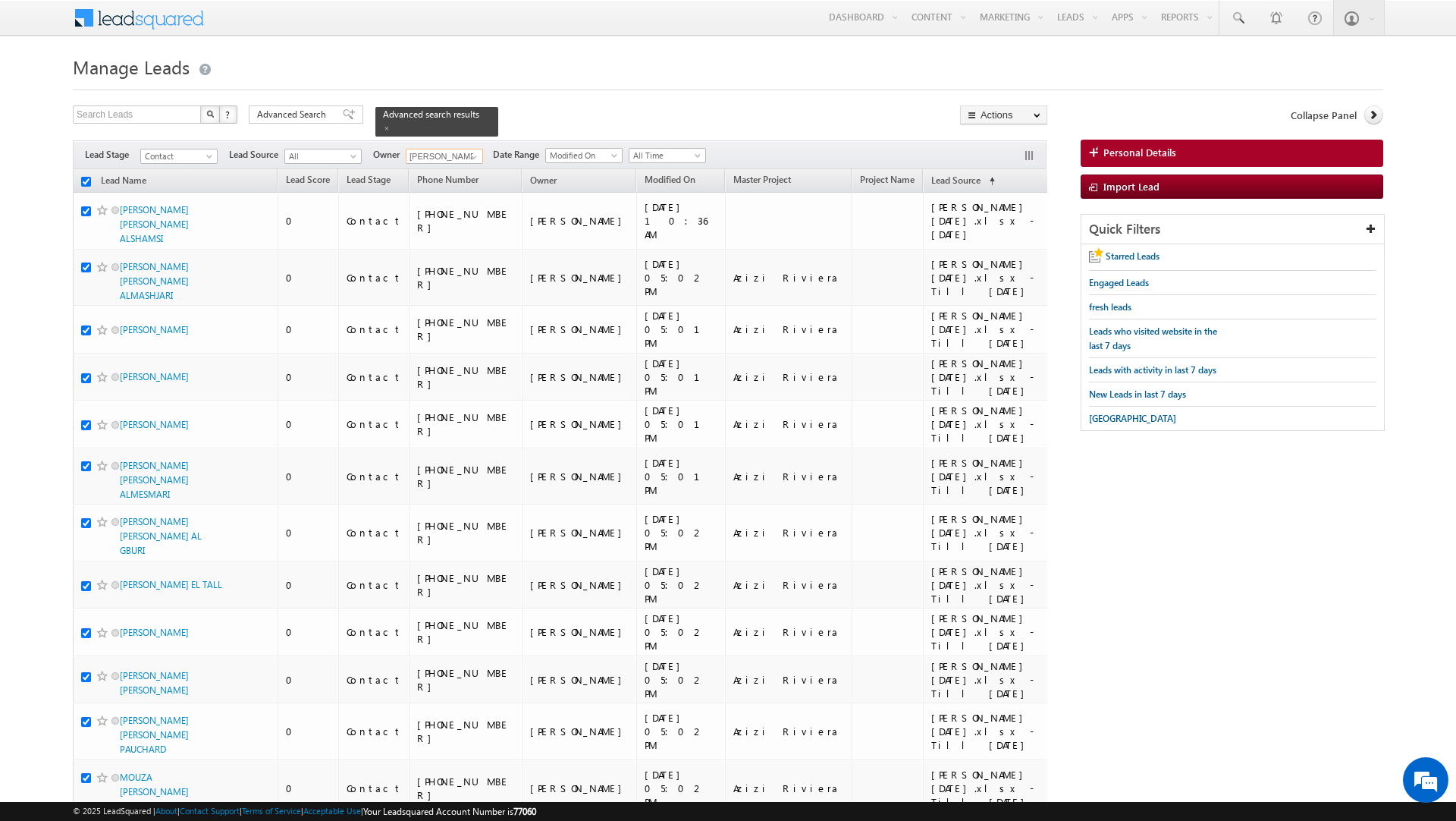
checkbox input "true"
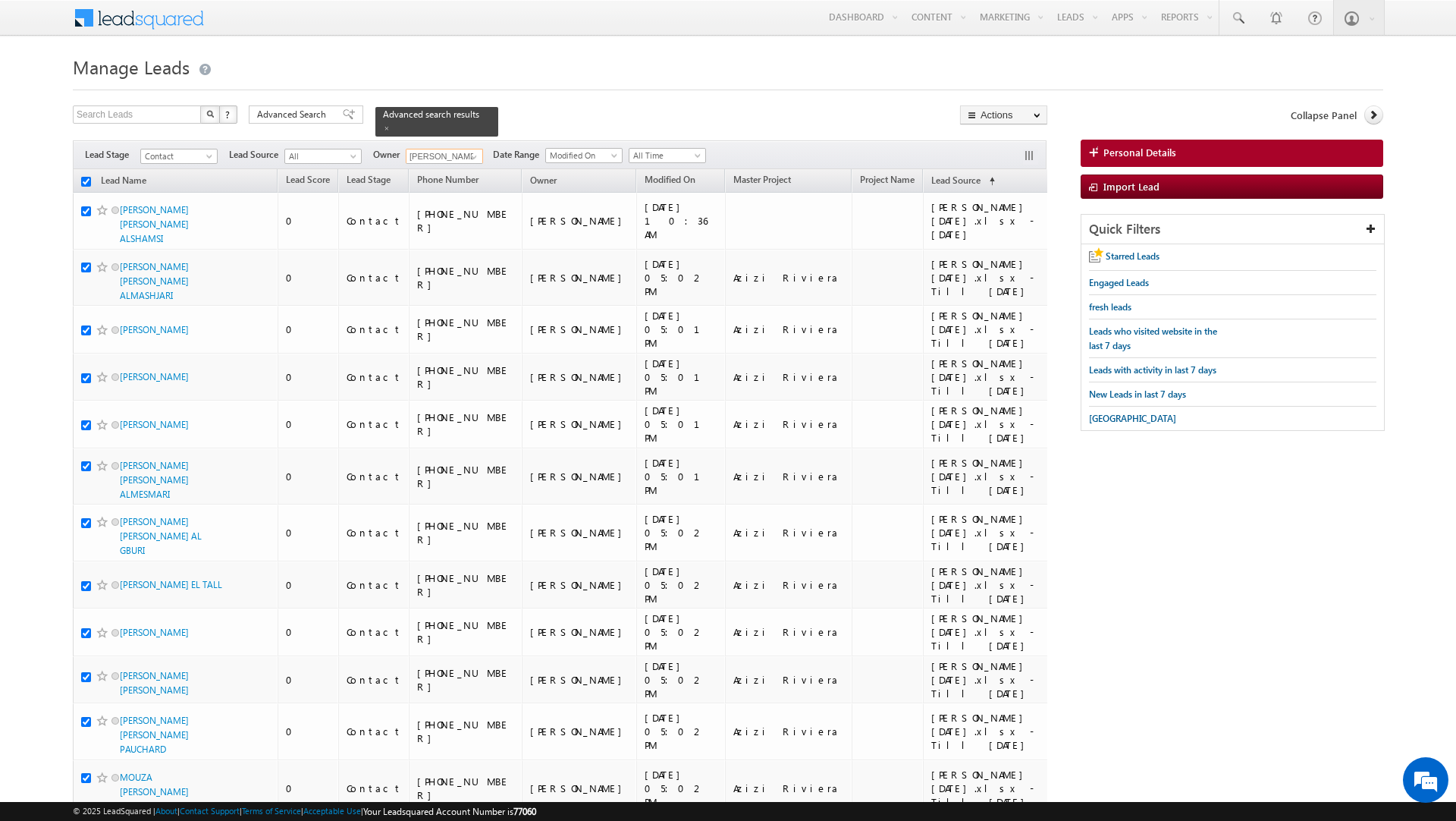
checkbox input "true"
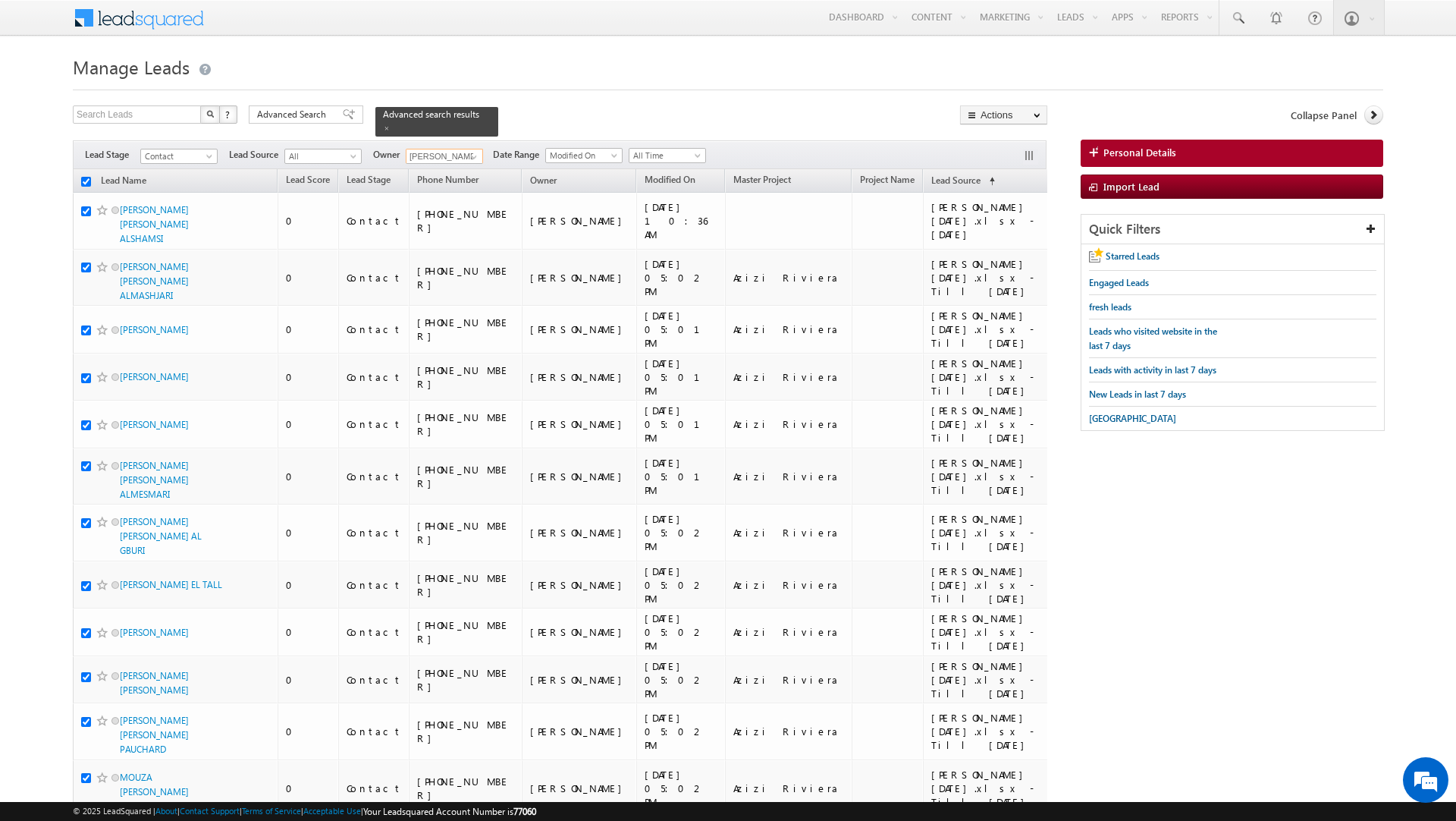
checkbox input "true"
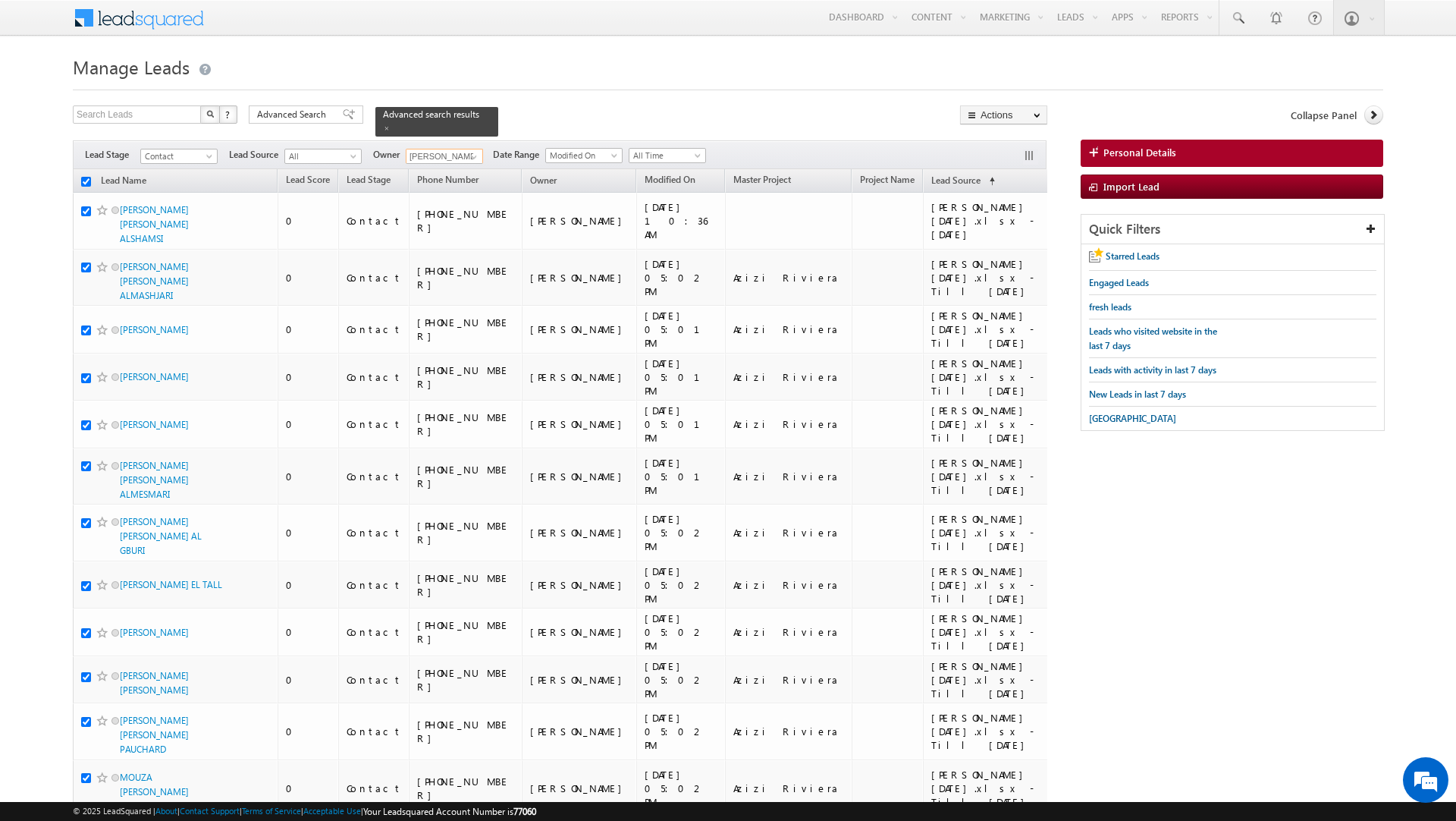
checkbox input "true"
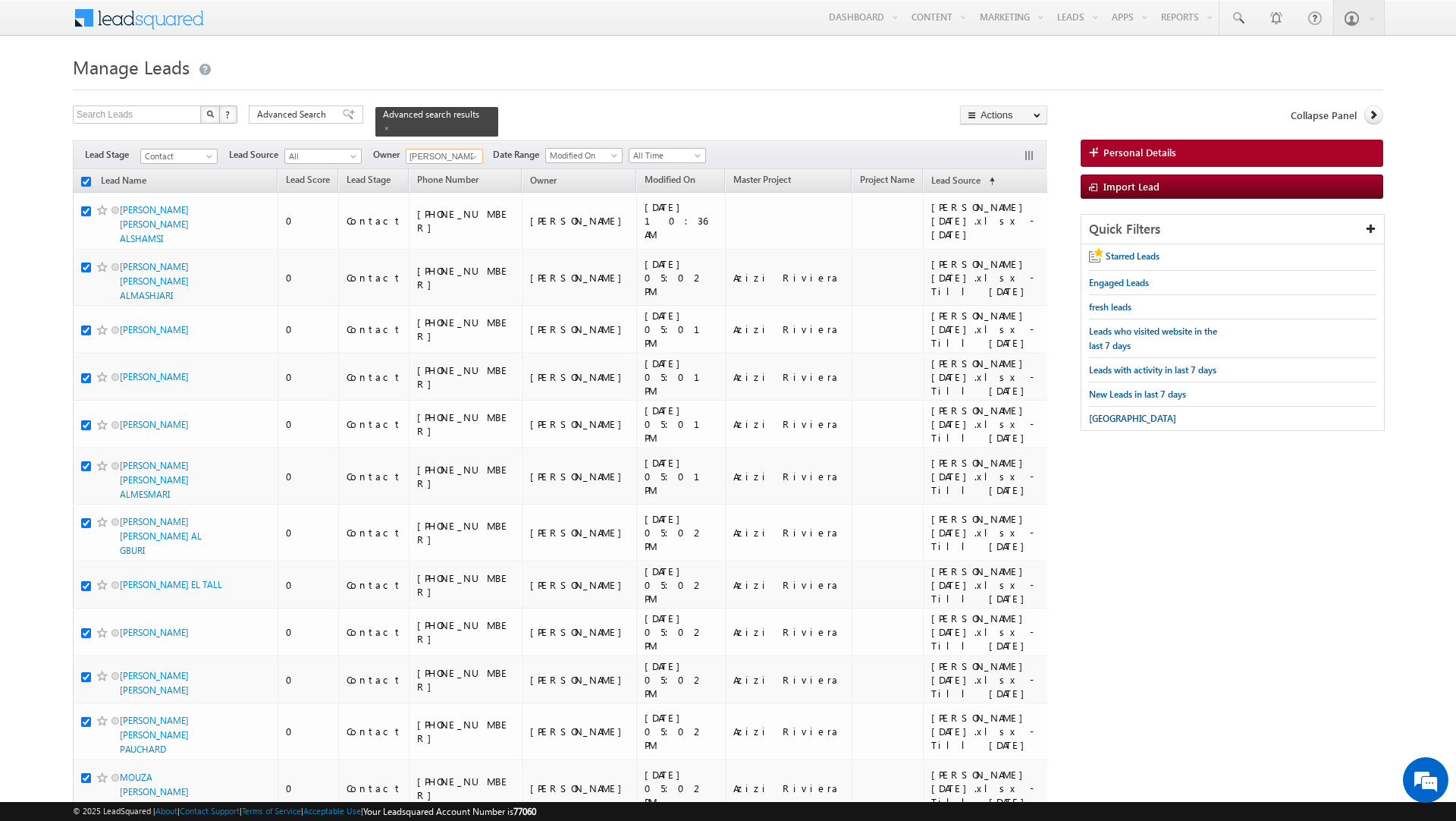
checkbox input "true"
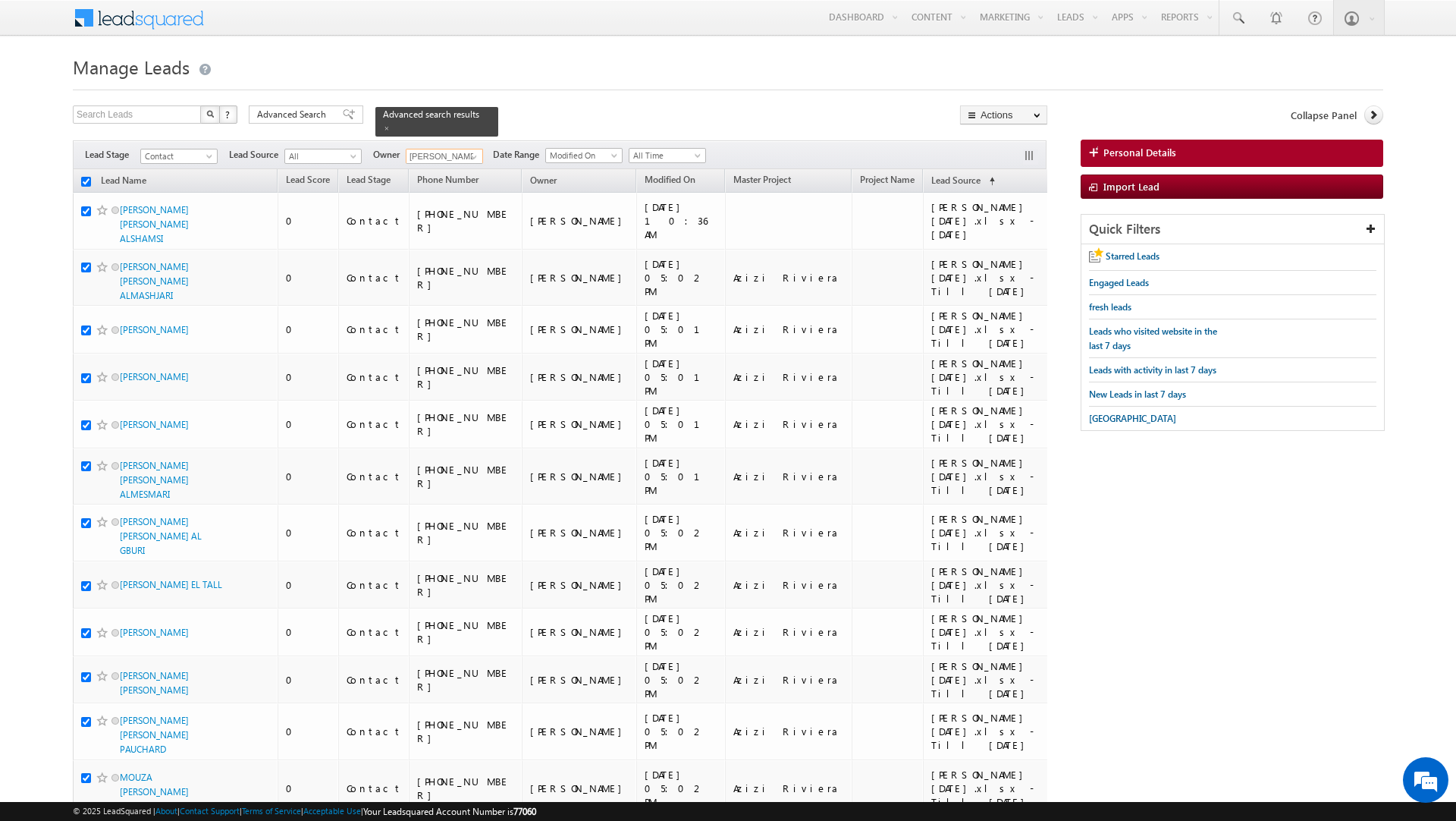
checkbox input "true"
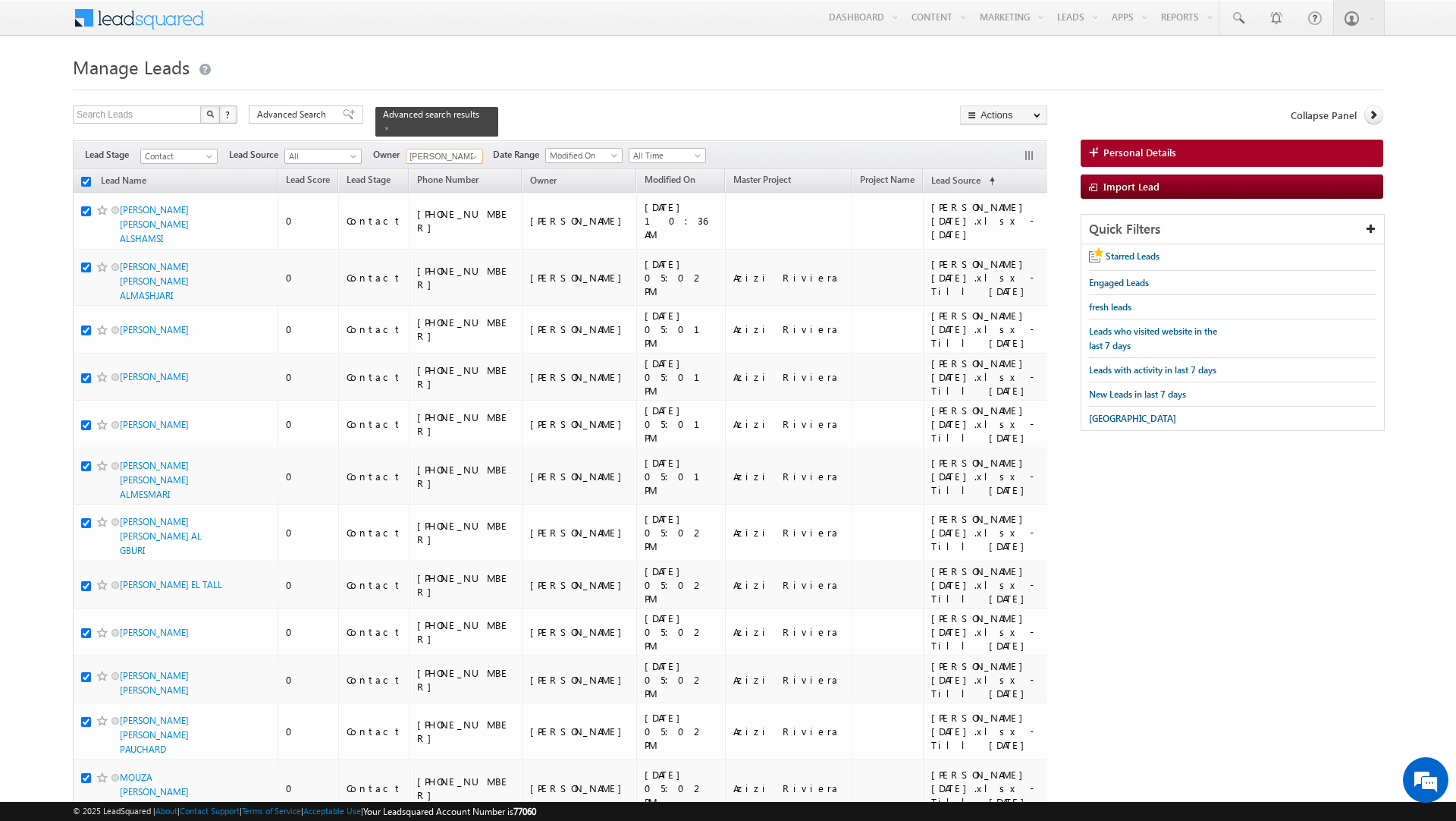
checkbox input "true"
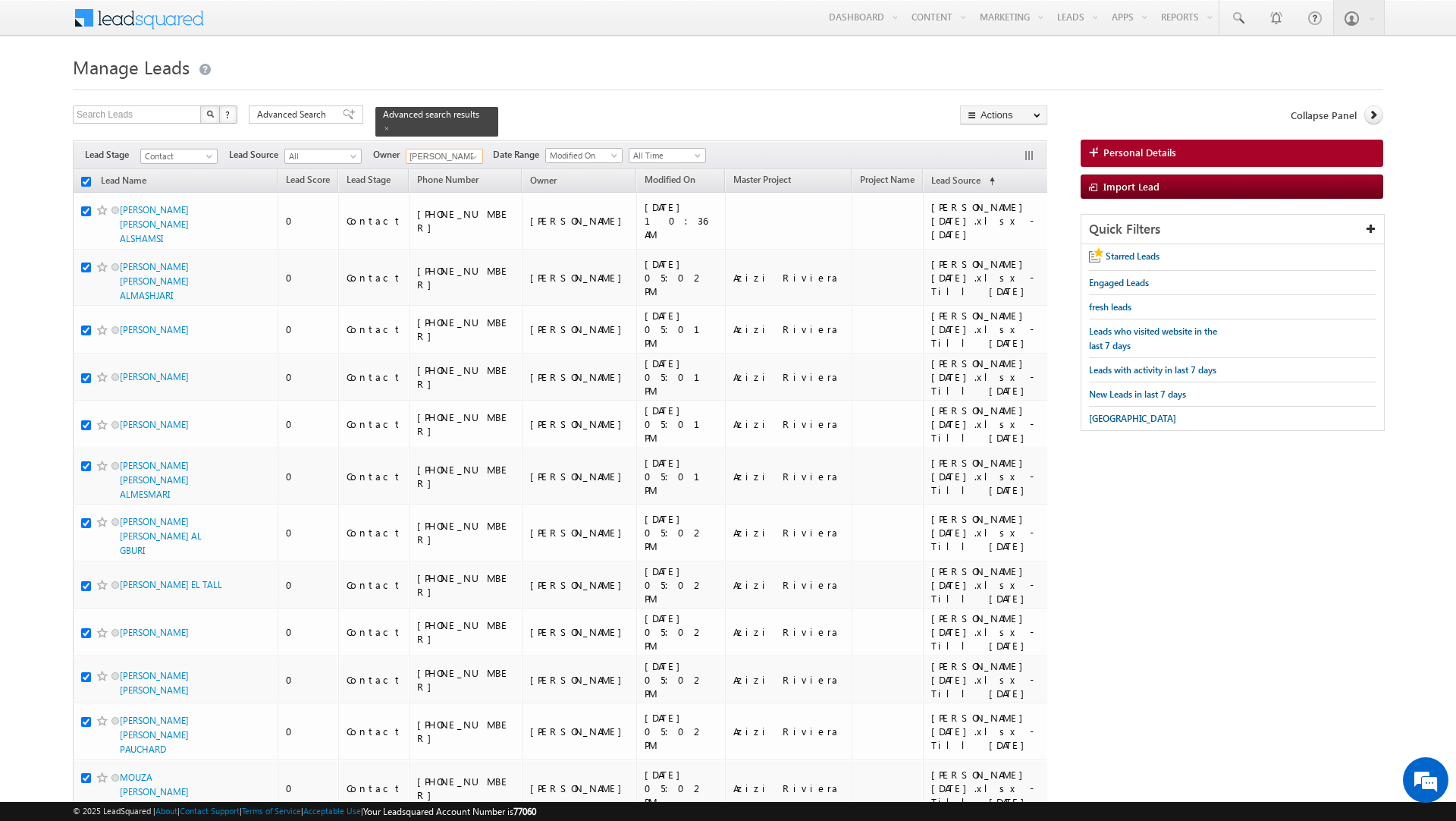
checkbox input "true"
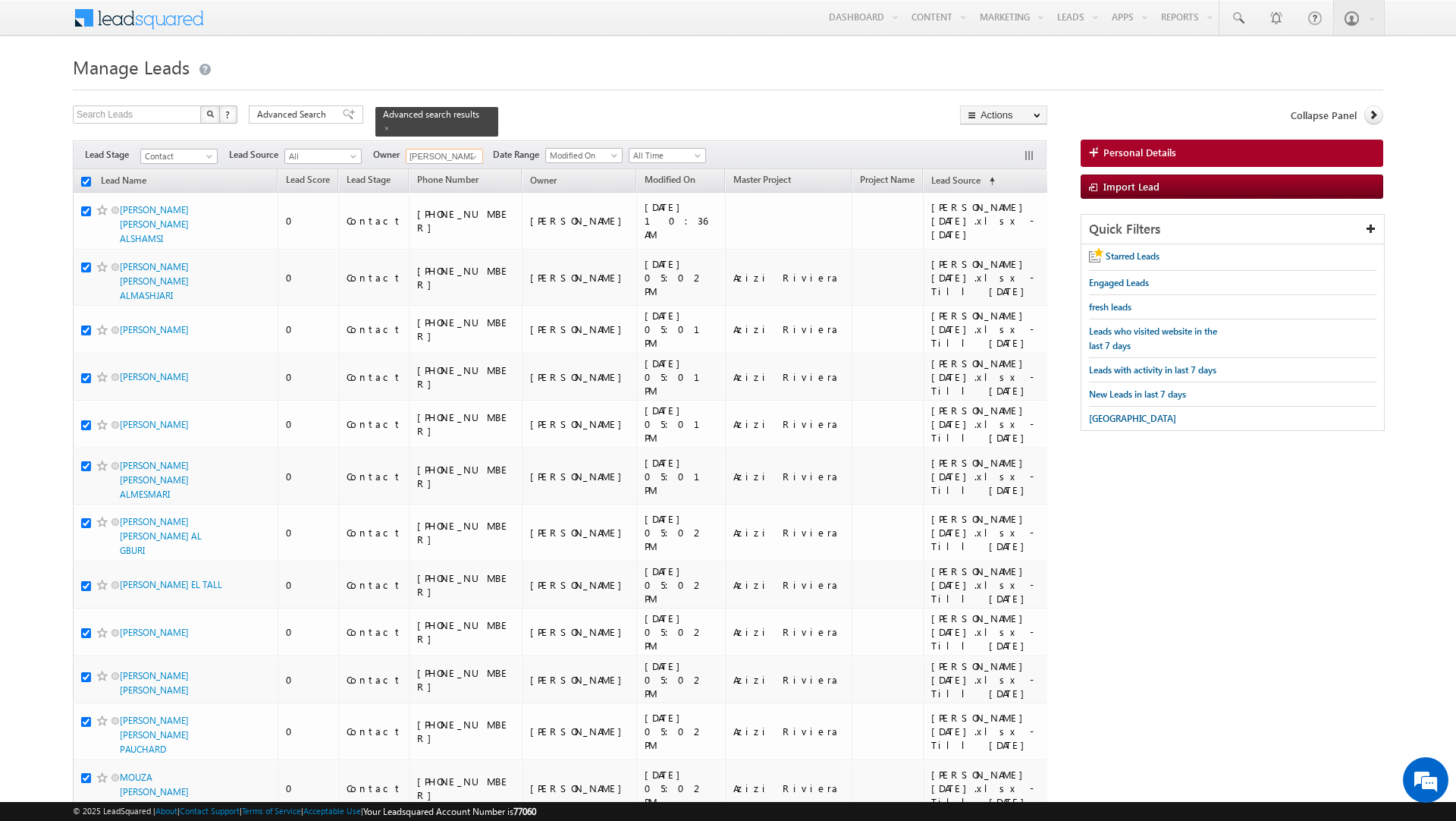
checkbox input "true"
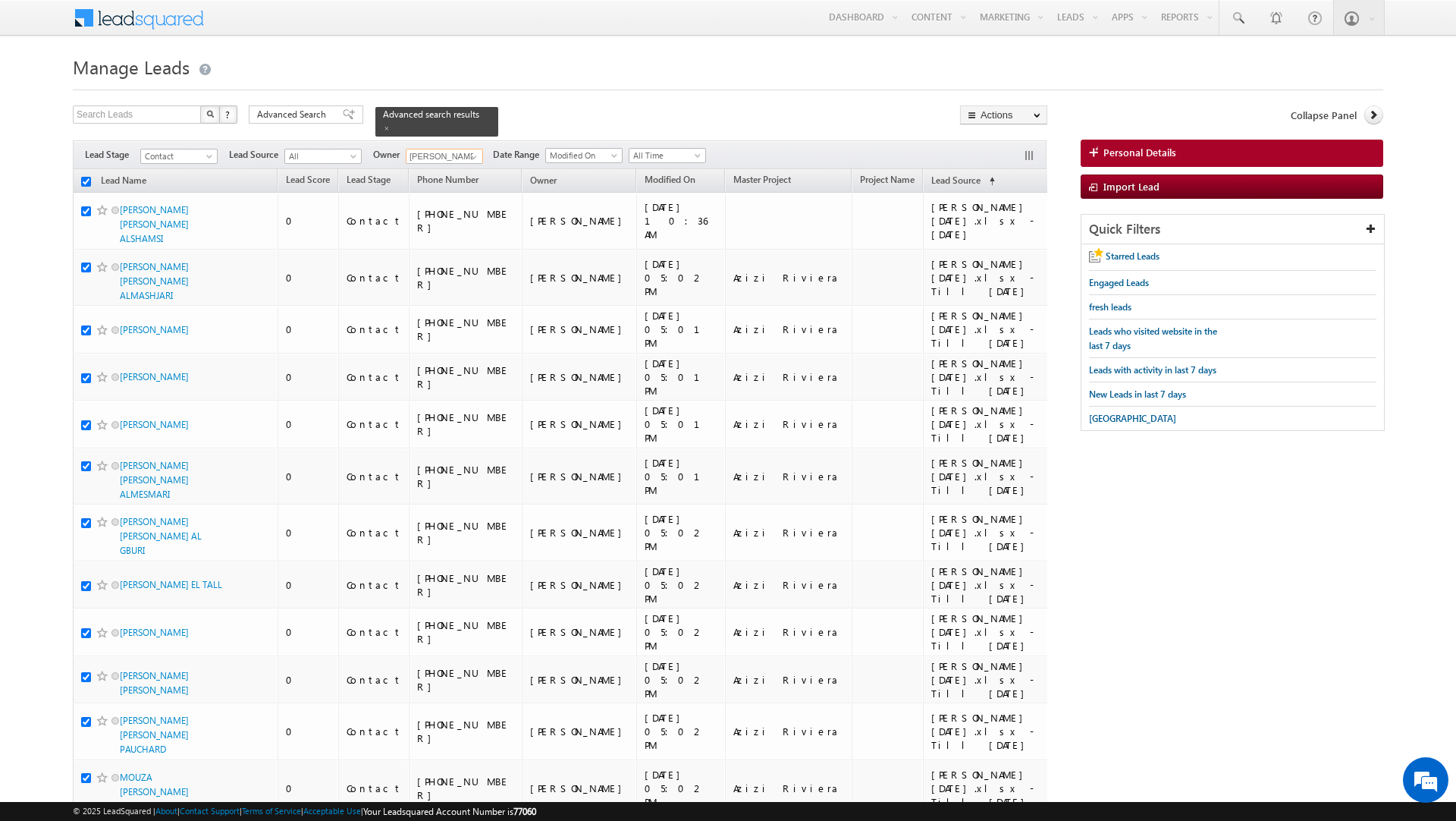
checkbox input "true"
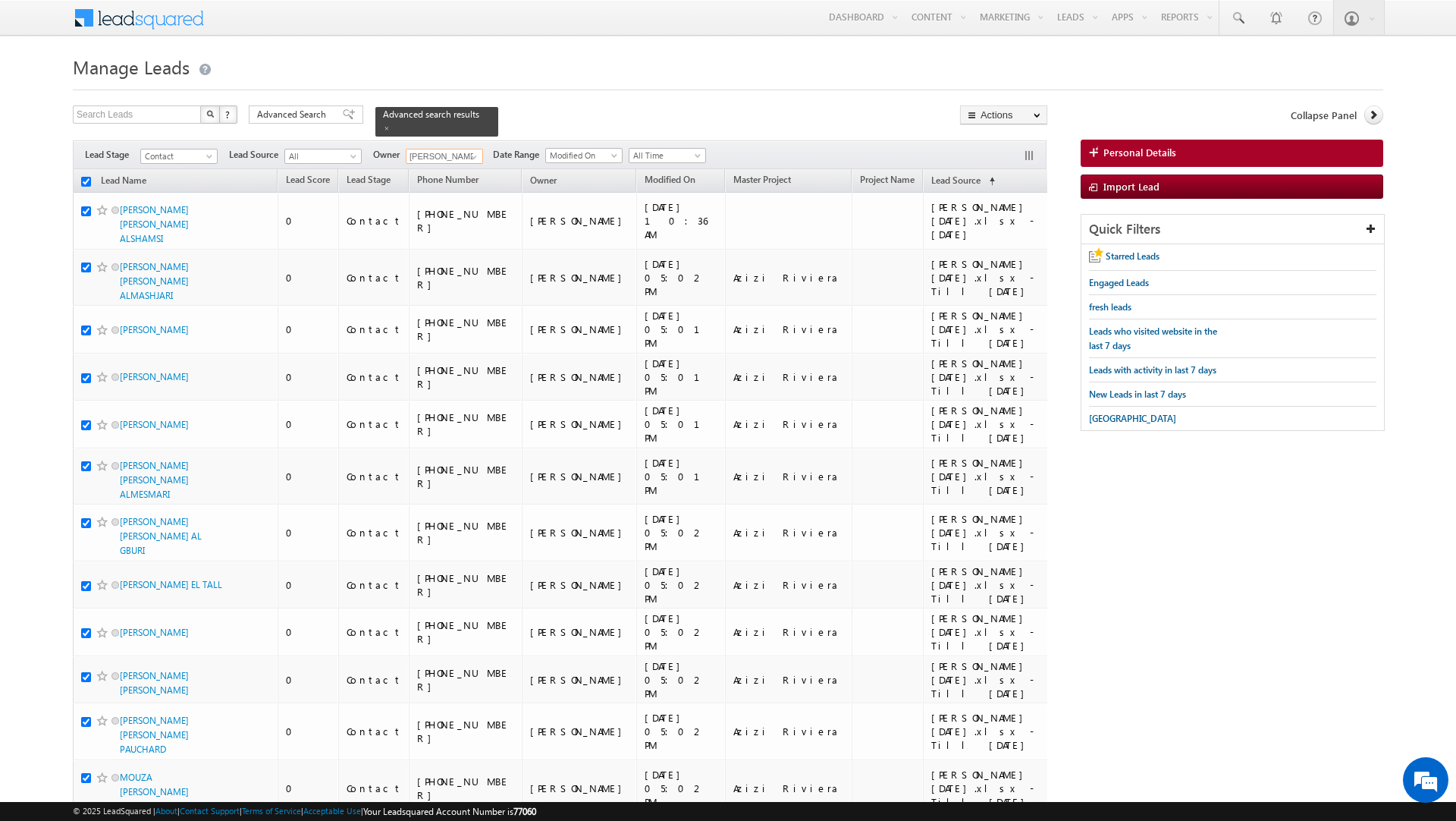
checkbox input "true"
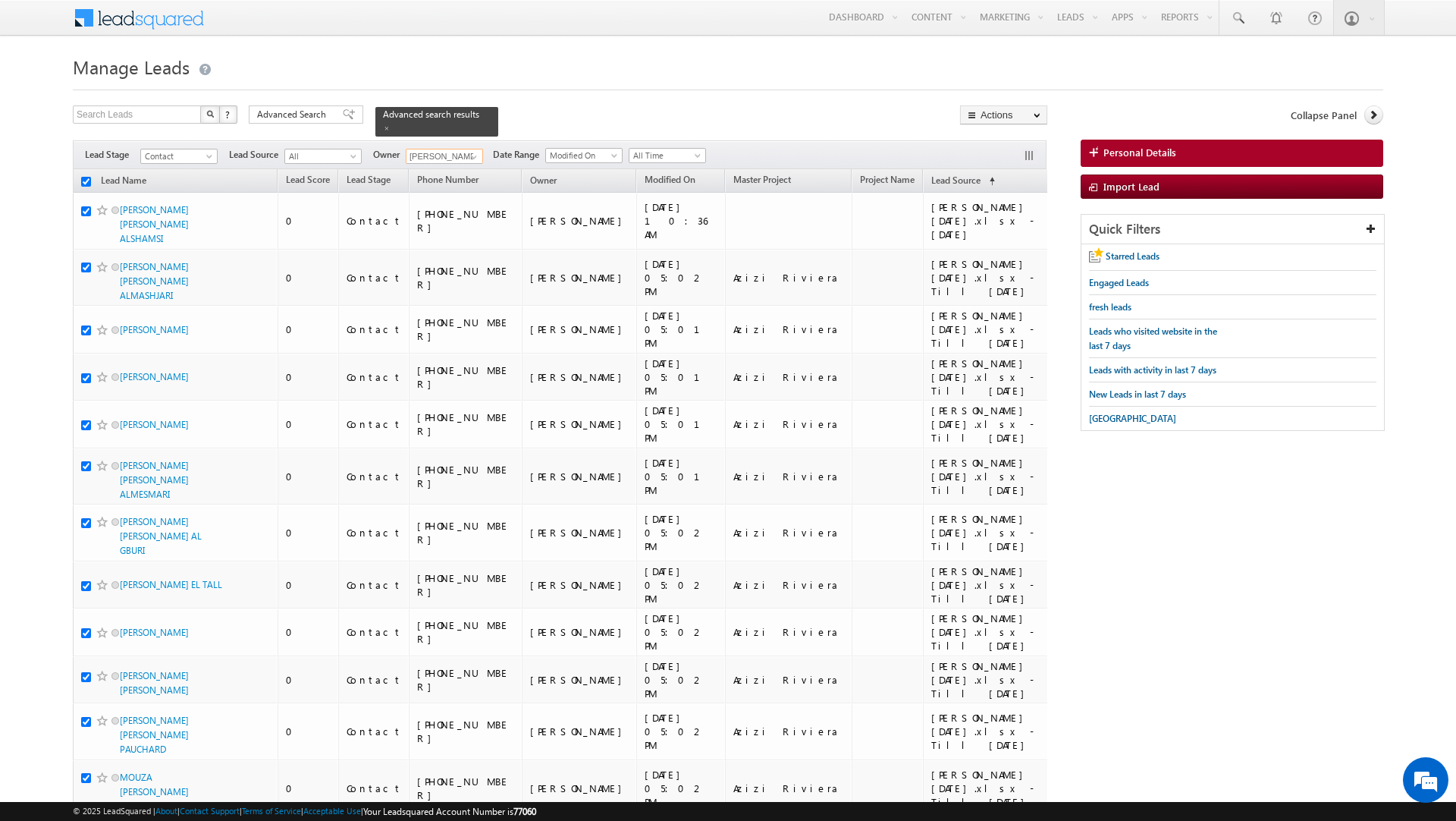
checkbox input "true"
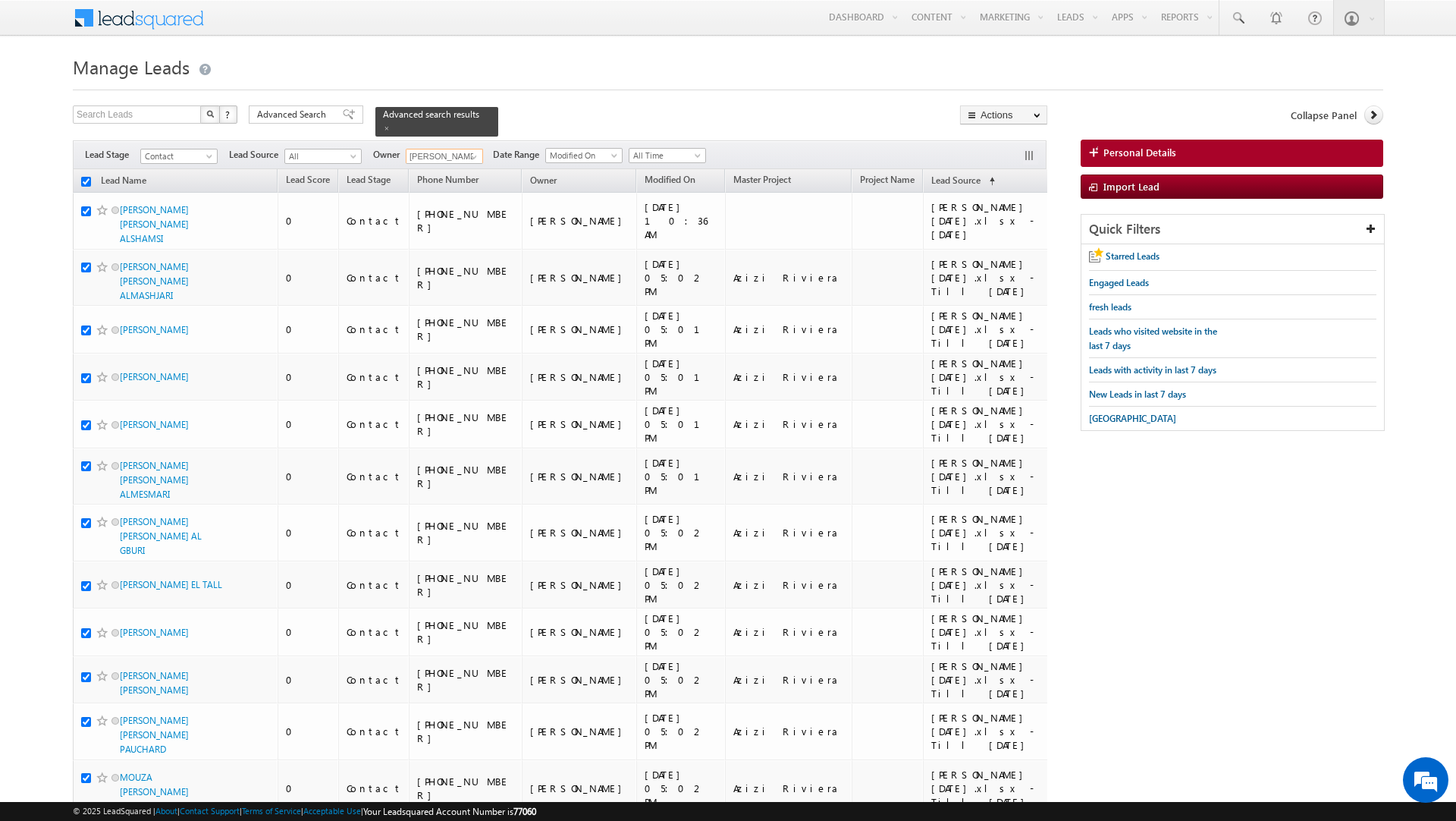
checkbox input "true"
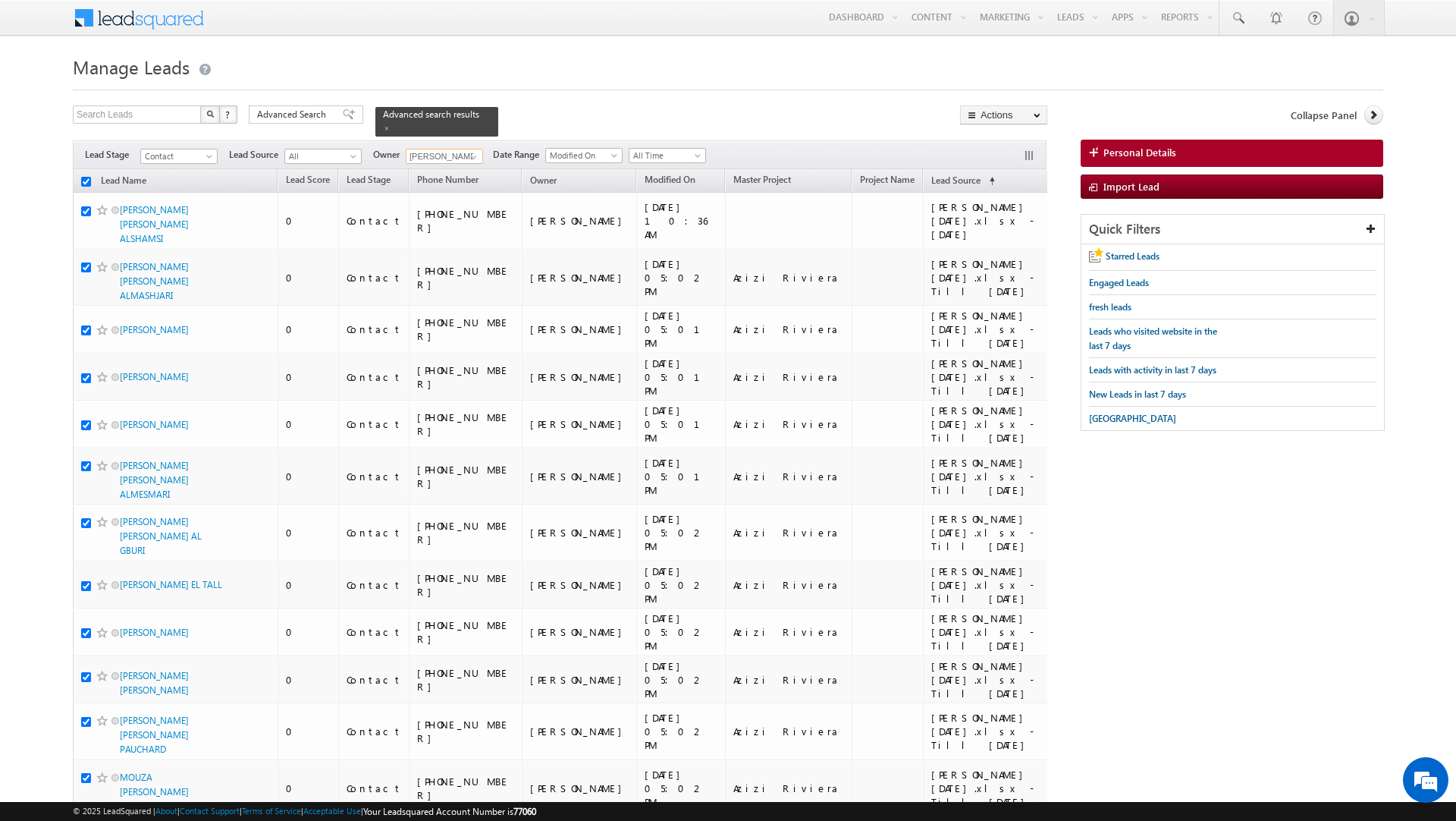
checkbox input "true"
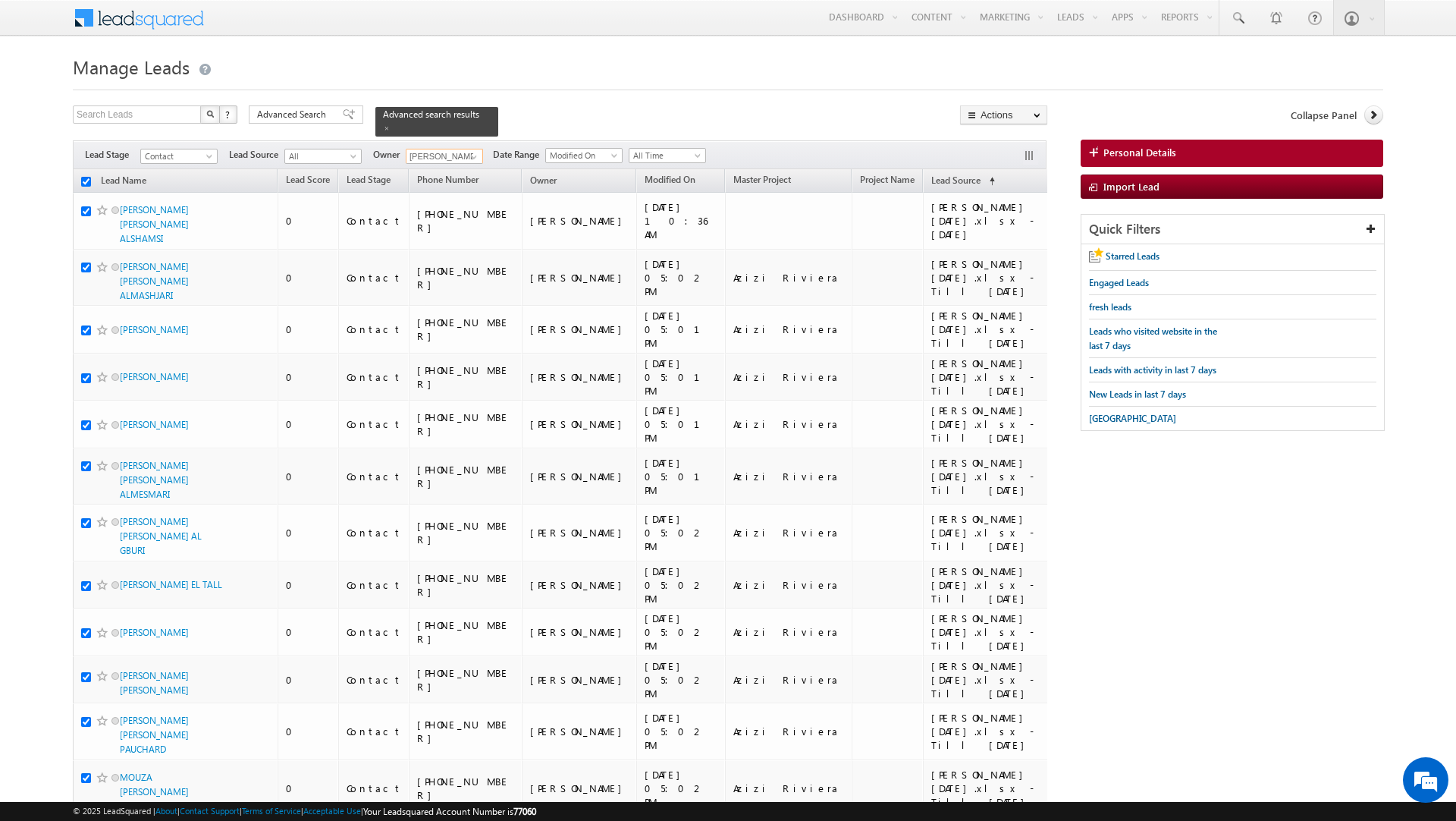
checkbox input "true"
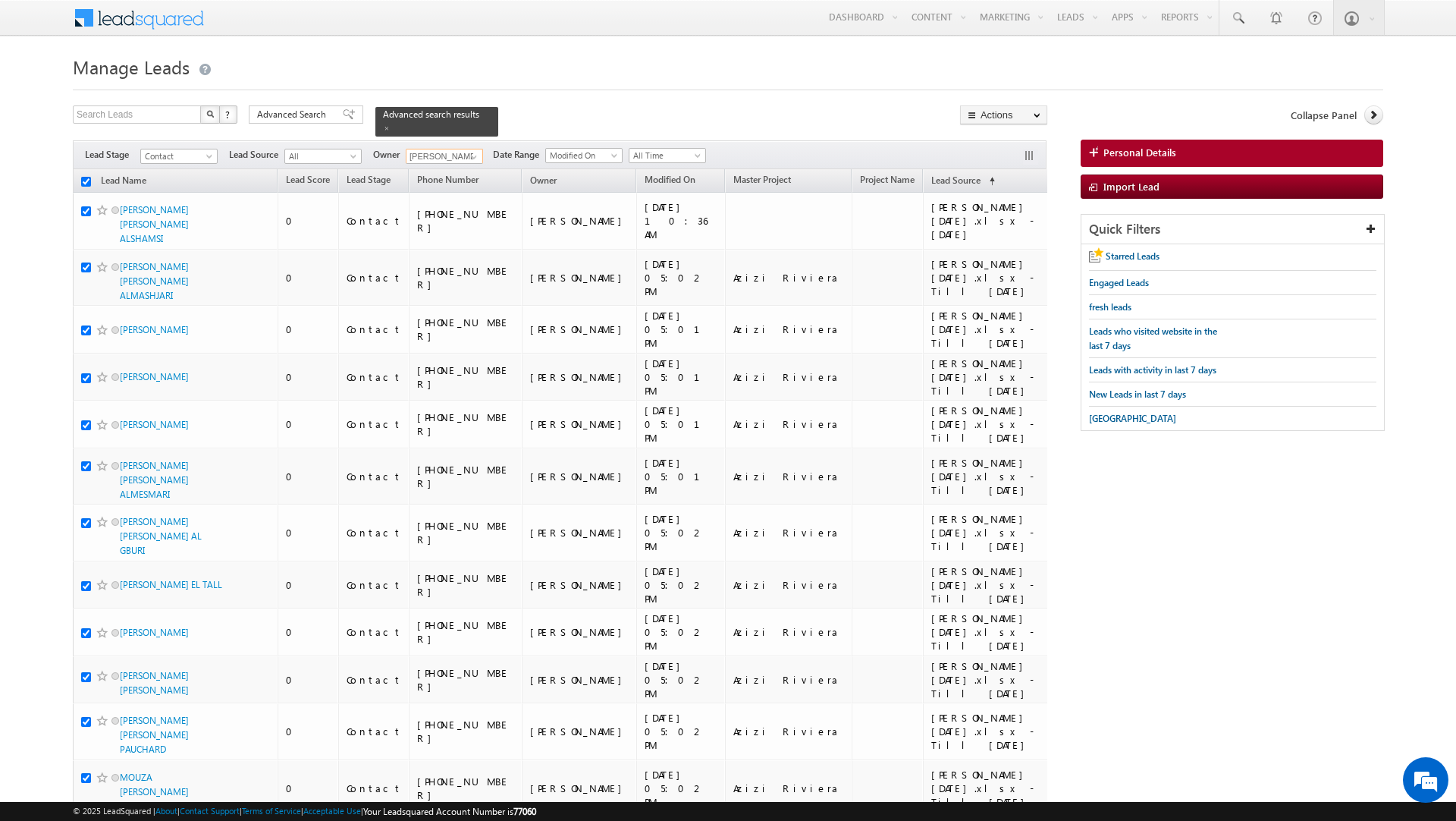
checkbox input "true"
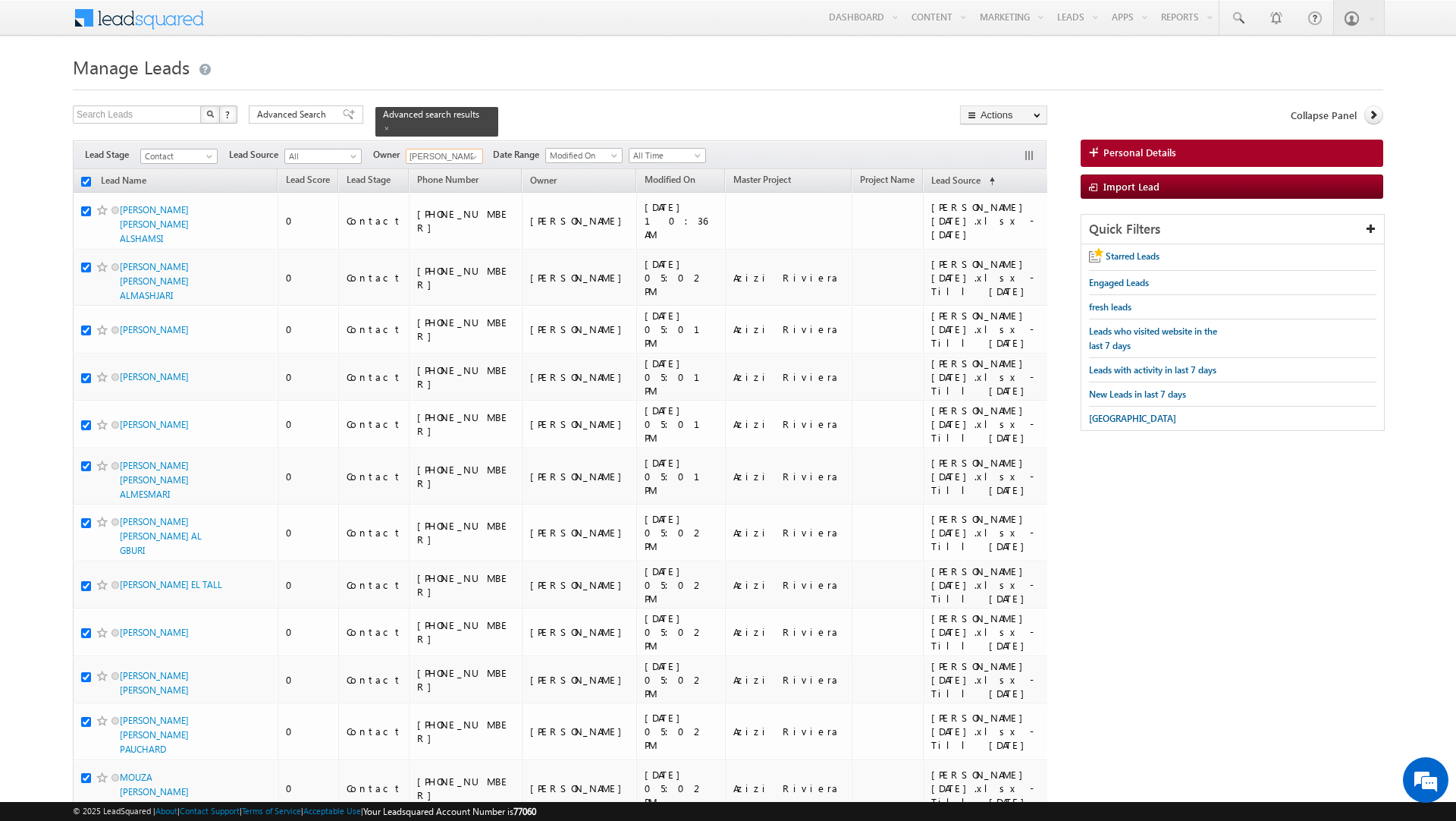
checkbox input "true"
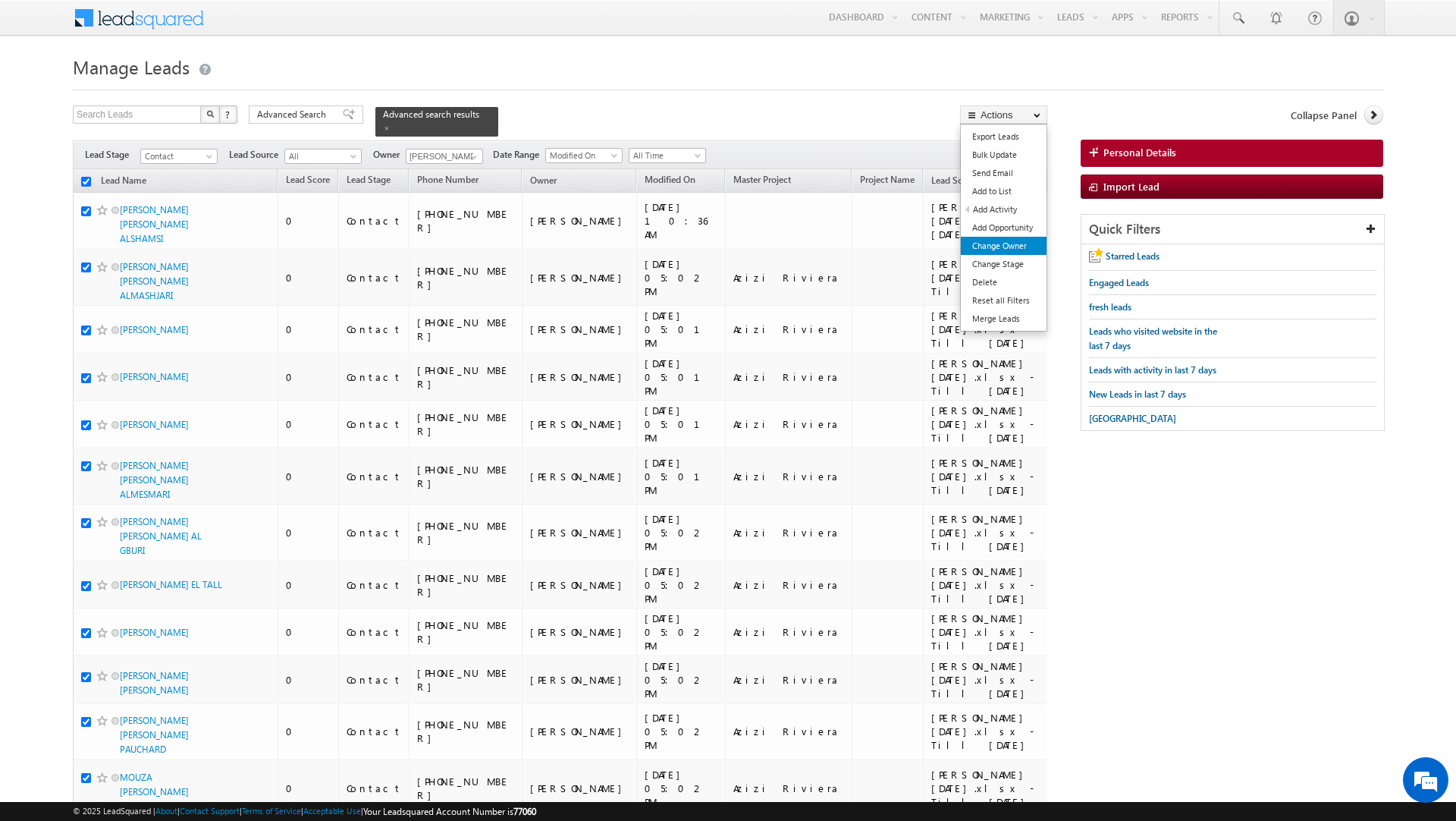
click at [1019, 245] on link "Change Owner" at bounding box center [1004, 246] width 86 height 18
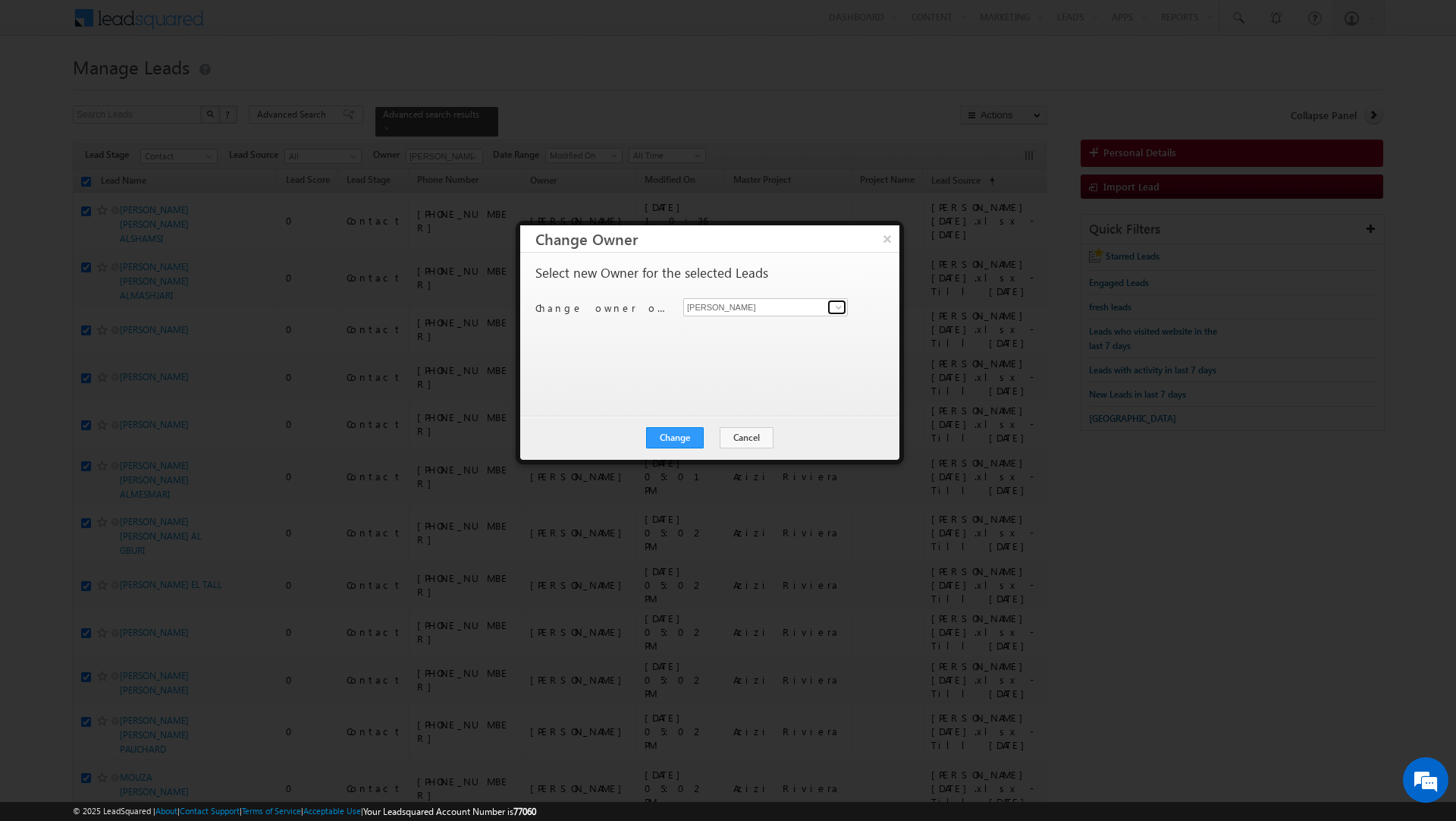
click at [835, 310] on span at bounding box center [839, 307] width 12 height 12
click at [784, 340] on span "[PERSON_NAME][EMAIL_ADDRESS][DOMAIN_NAME]" at bounding box center [758, 338] width 137 height 12
click at [672, 433] on button "Change" at bounding box center [675, 438] width 58 height 21
click at [712, 432] on button "Close" at bounding box center [712, 438] width 49 height 21
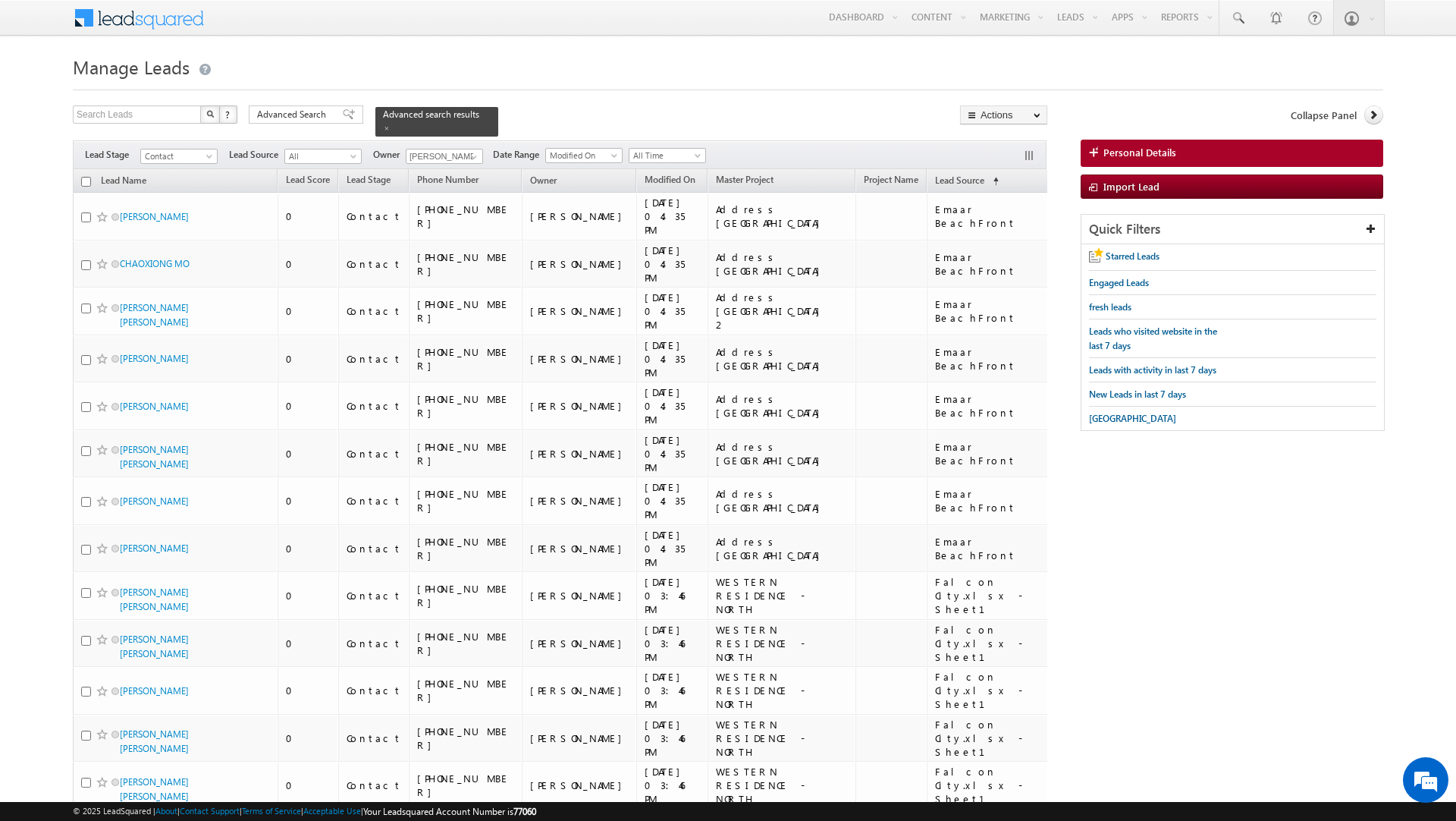
click at [84, 184] on input "checkbox" at bounding box center [86, 182] width 10 height 10
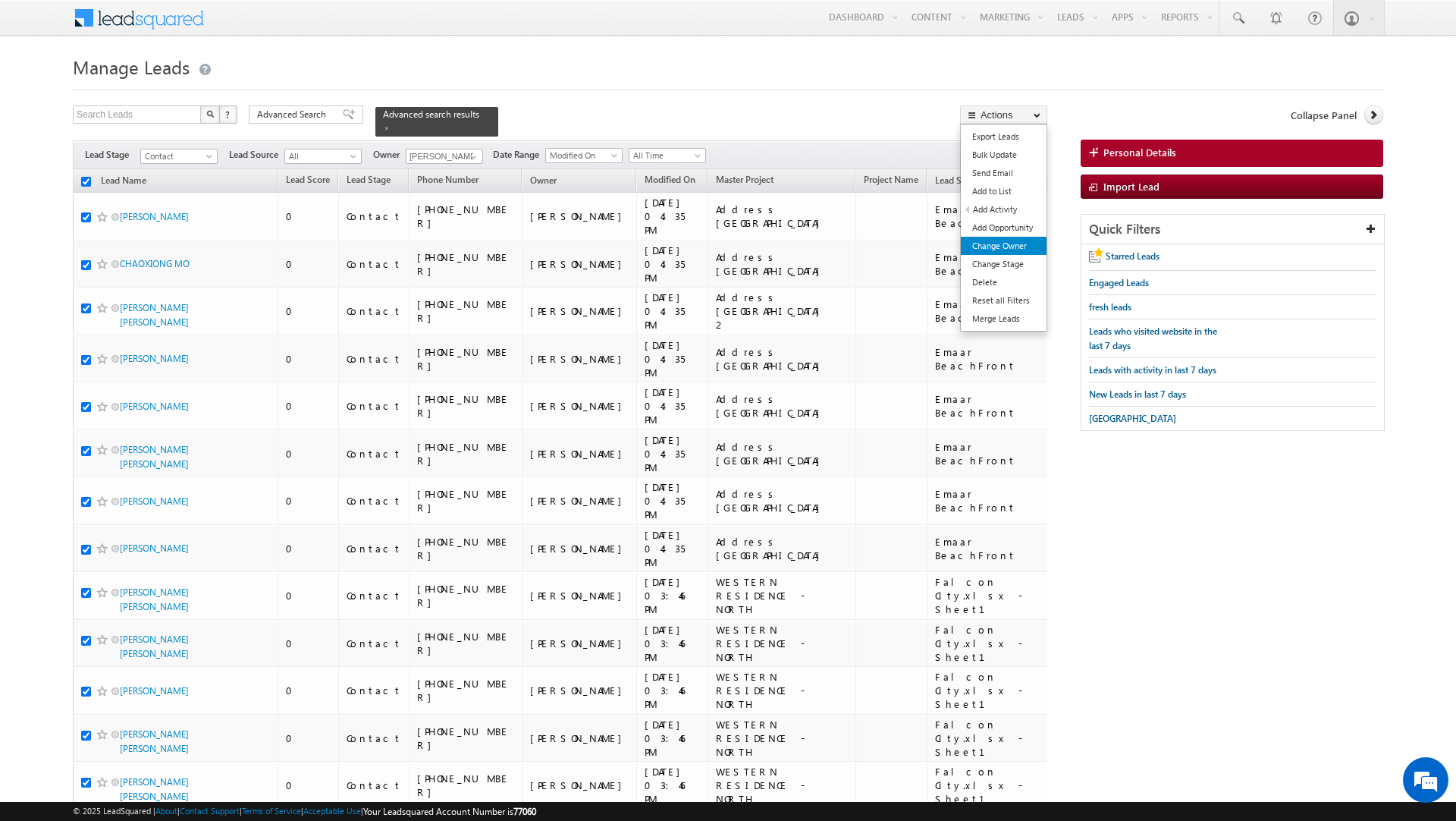
click at [1013, 242] on link "Change Owner" at bounding box center [1004, 246] width 86 height 18
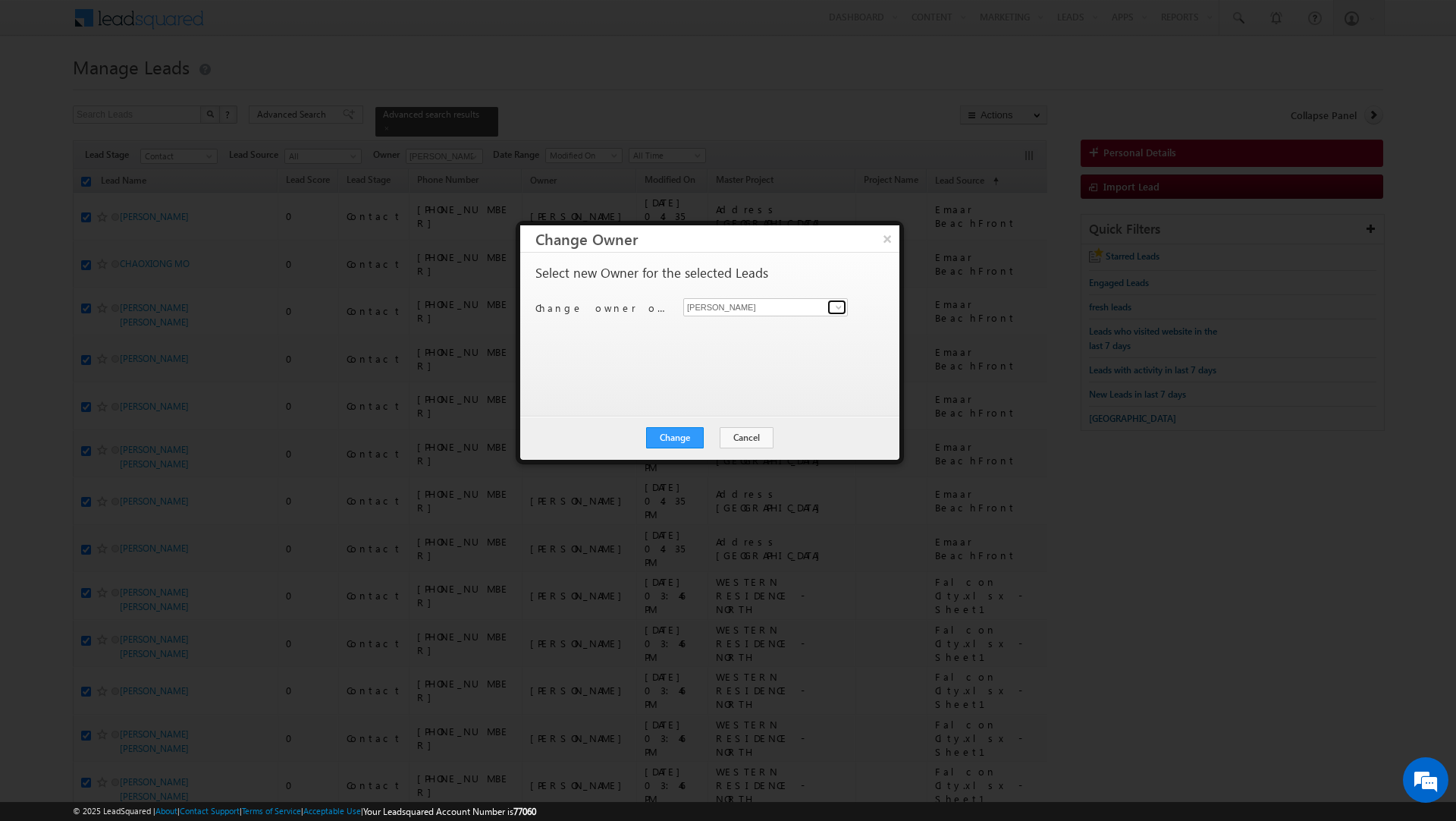
click at [827, 311] on link at bounding box center [836, 307] width 19 height 15
click at [798, 338] on span "[PERSON_NAME][EMAIL_ADDRESS][DOMAIN_NAME]" at bounding box center [758, 338] width 137 height 12
click at [684, 438] on button "Change" at bounding box center [675, 438] width 58 height 21
click at [711, 433] on button "Close" at bounding box center [712, 438] width 49 height 21
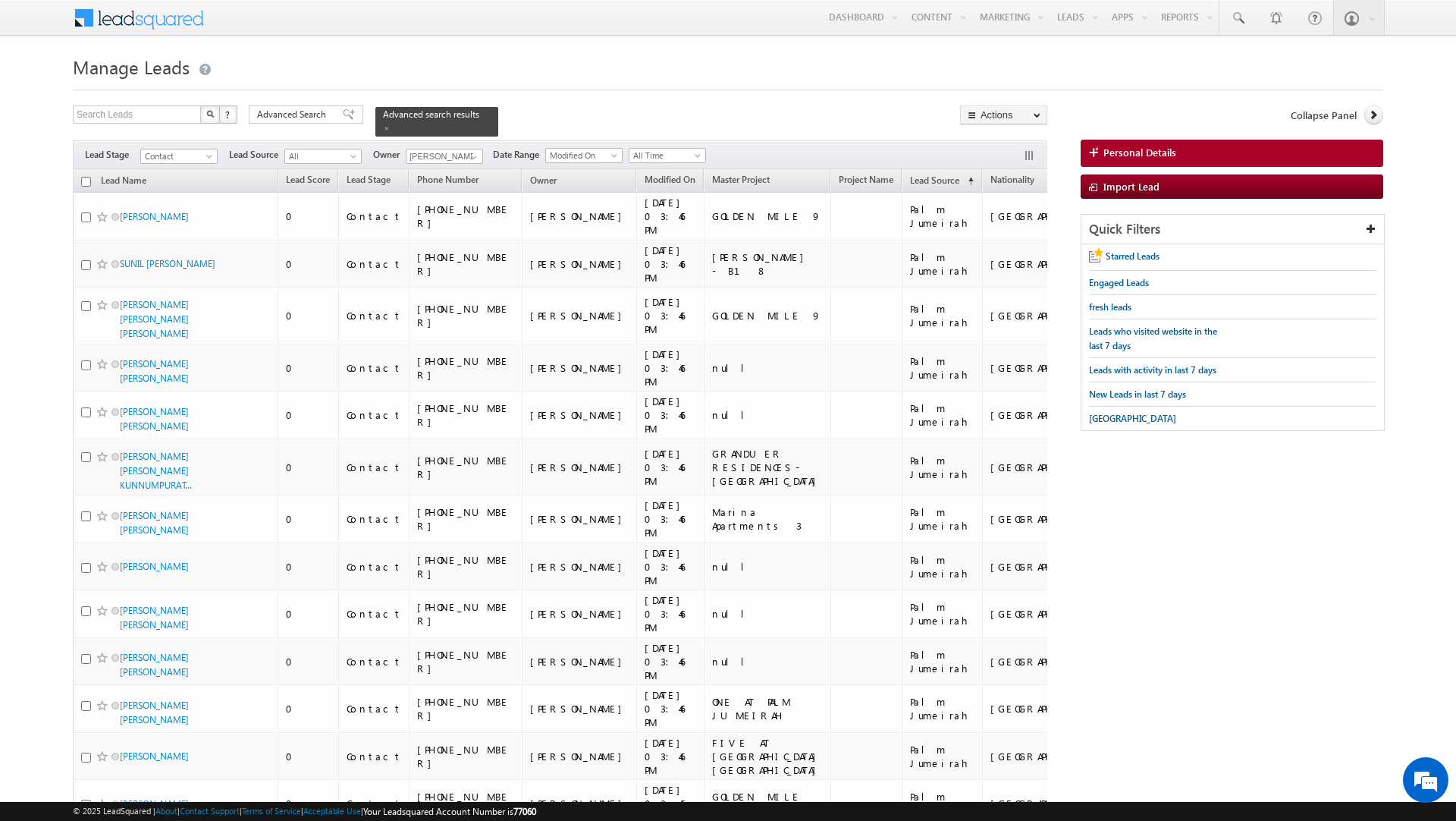
click at [85, 182] on input "checkbox" at bounding box center [86, 182] width 10 height 10
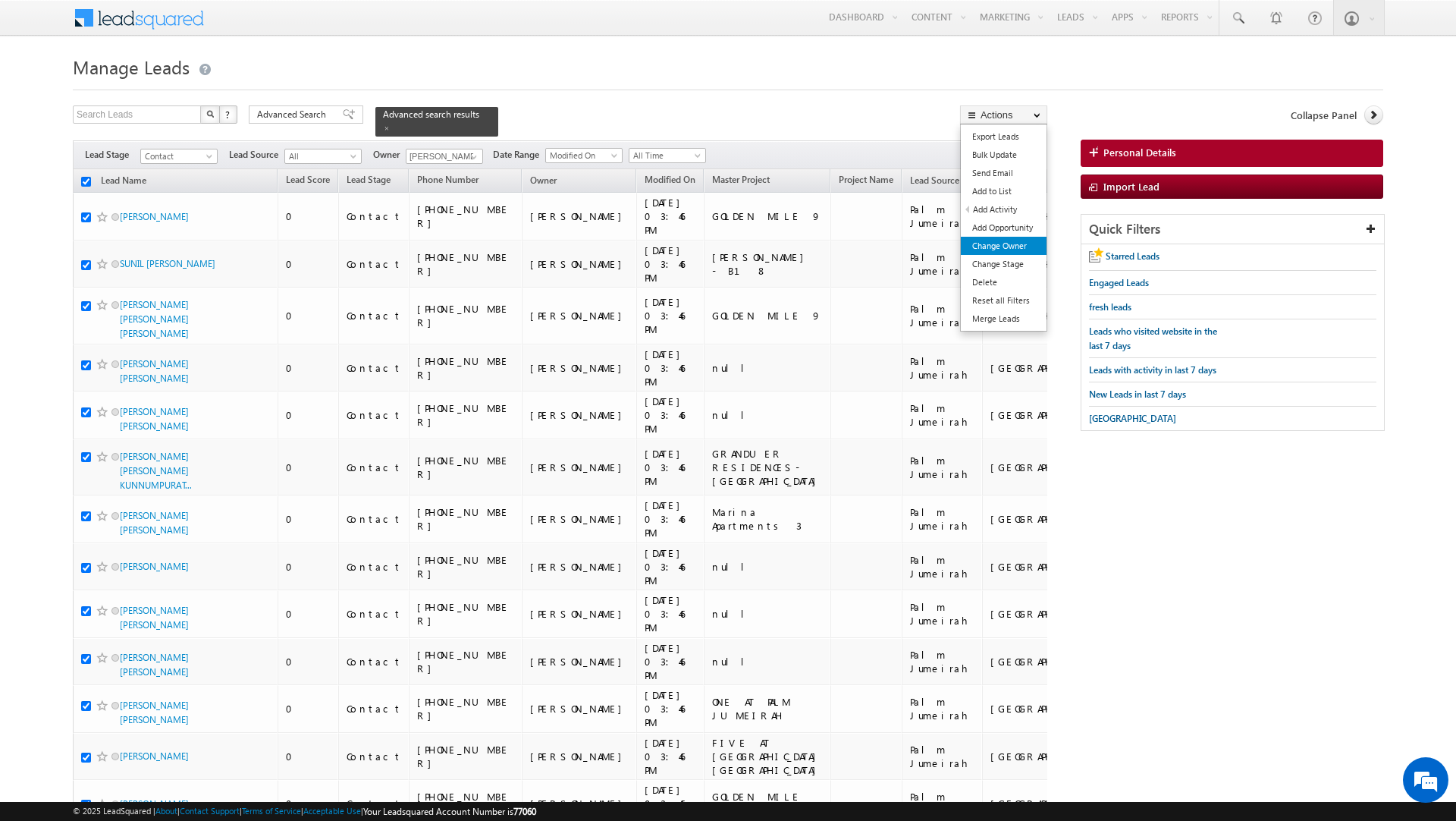
click at [994, 255] on link "Change Owner" at bounding box center [1004, 246] width 86 height 18
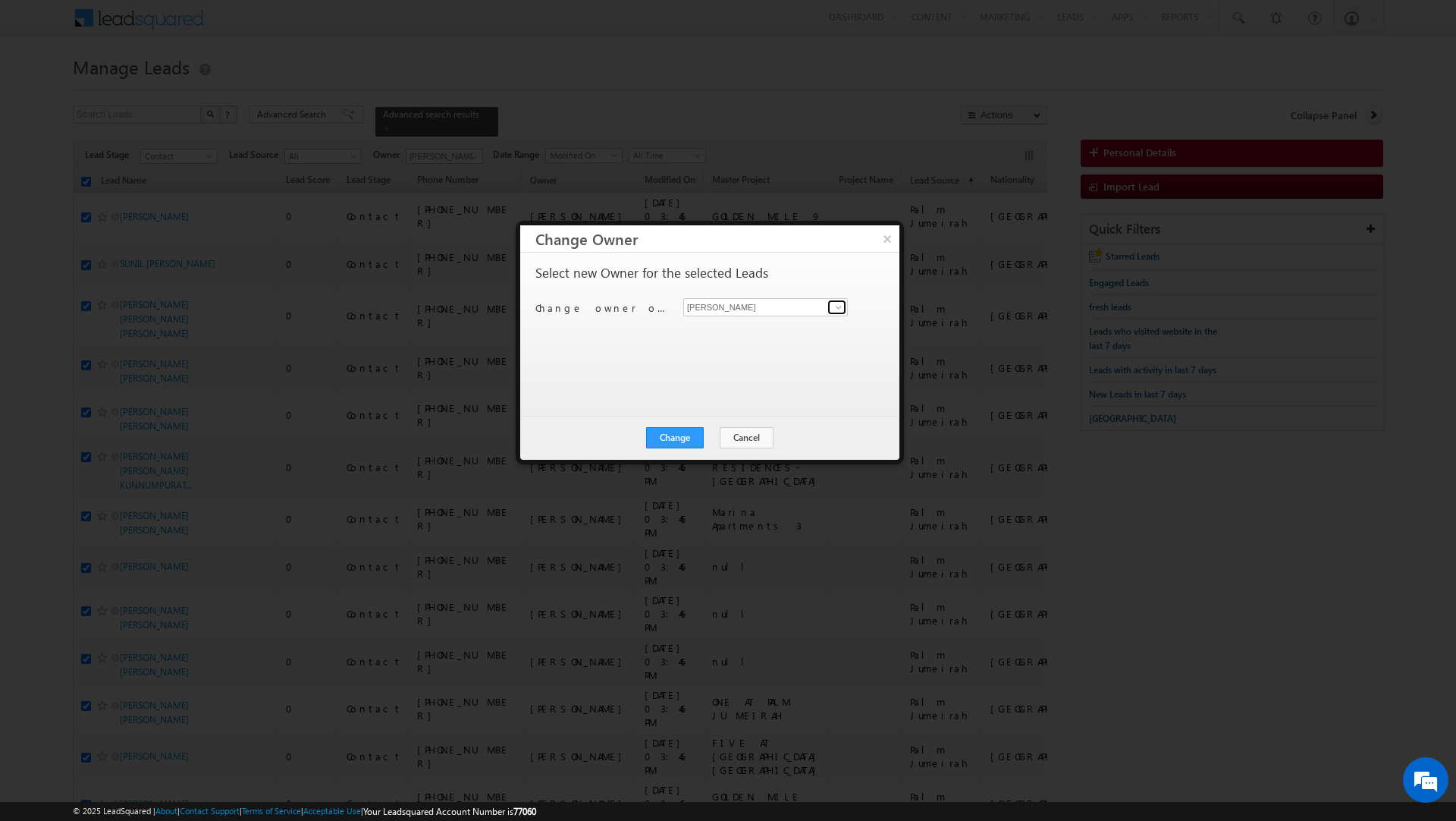
click at [835, 305] on span at bounding box center [839, 307] width 12 height 12
click at [786, 333] on span "[PERSON_NAME][EMAIL_ADDRESS][DOMAIN_NAME]" at bounding box center [758, 338] width 137 height 12
click at [671, 442] on button "Change" at bounding box center [675, 438] width 58 height 21
click at [709, 443] on button "Close" at bounding box center [712, 438] width 49 height 21
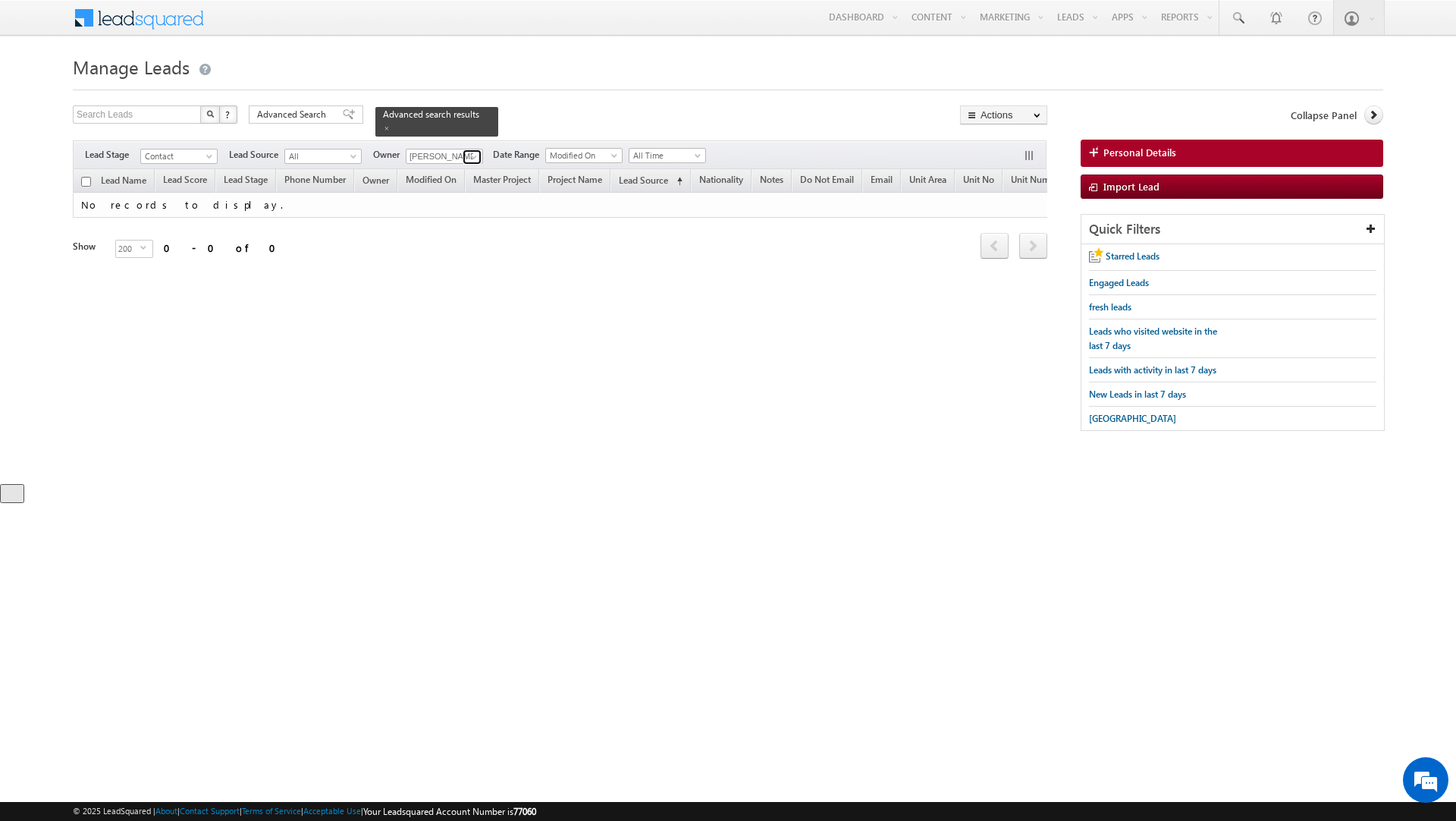
click at [471, 163] on span at bounding box center [474, 156] width 12 height 12
click at [462, 259] on link "[PERSON_NAME] [PERSON_NAME][EMAIL_ADDRESS][PERSON_NAME][DOMAIN_NAME]" at bounding box center [481, 263] width 151 height 29
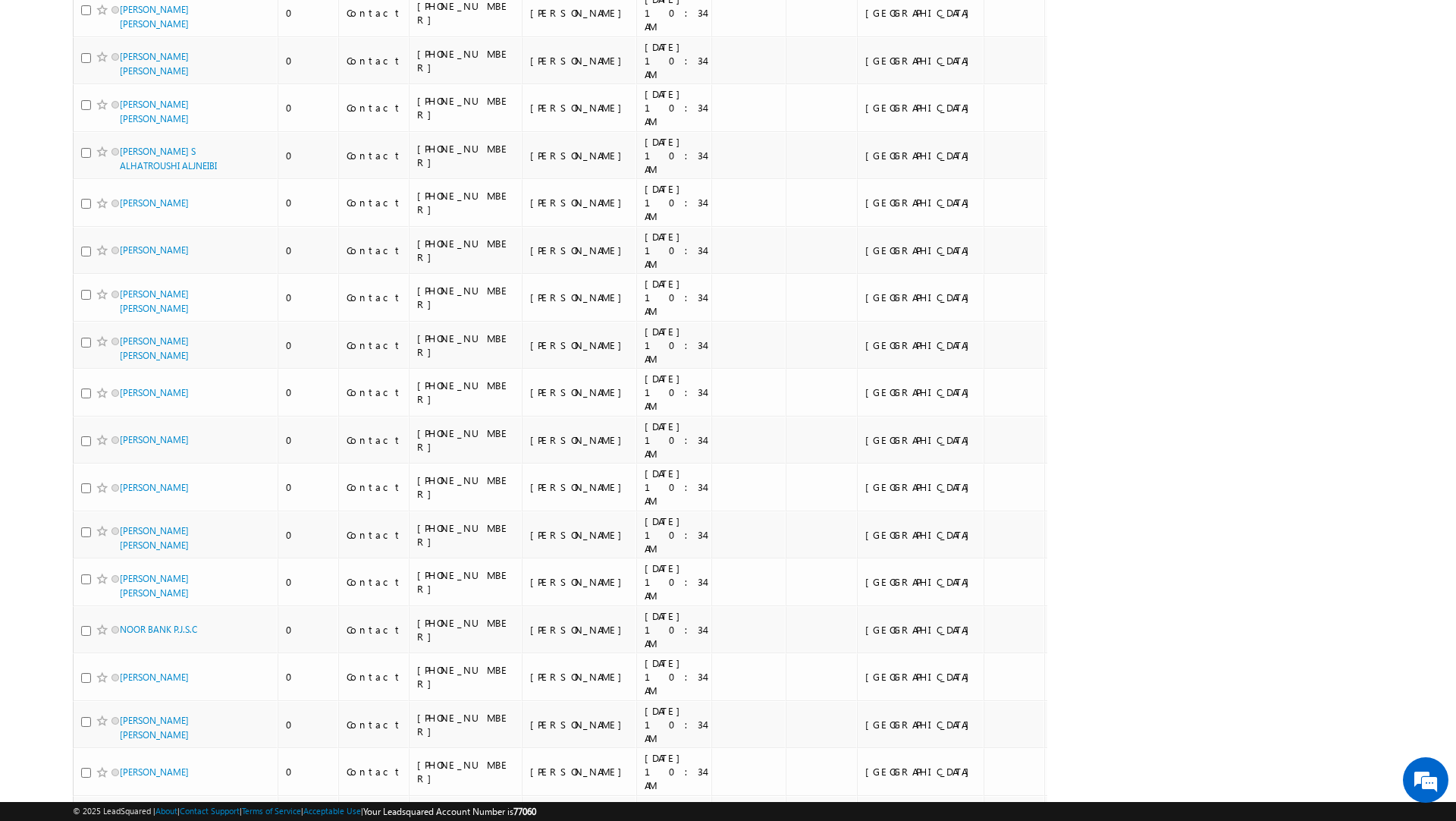
scroll to position [7485, 0]
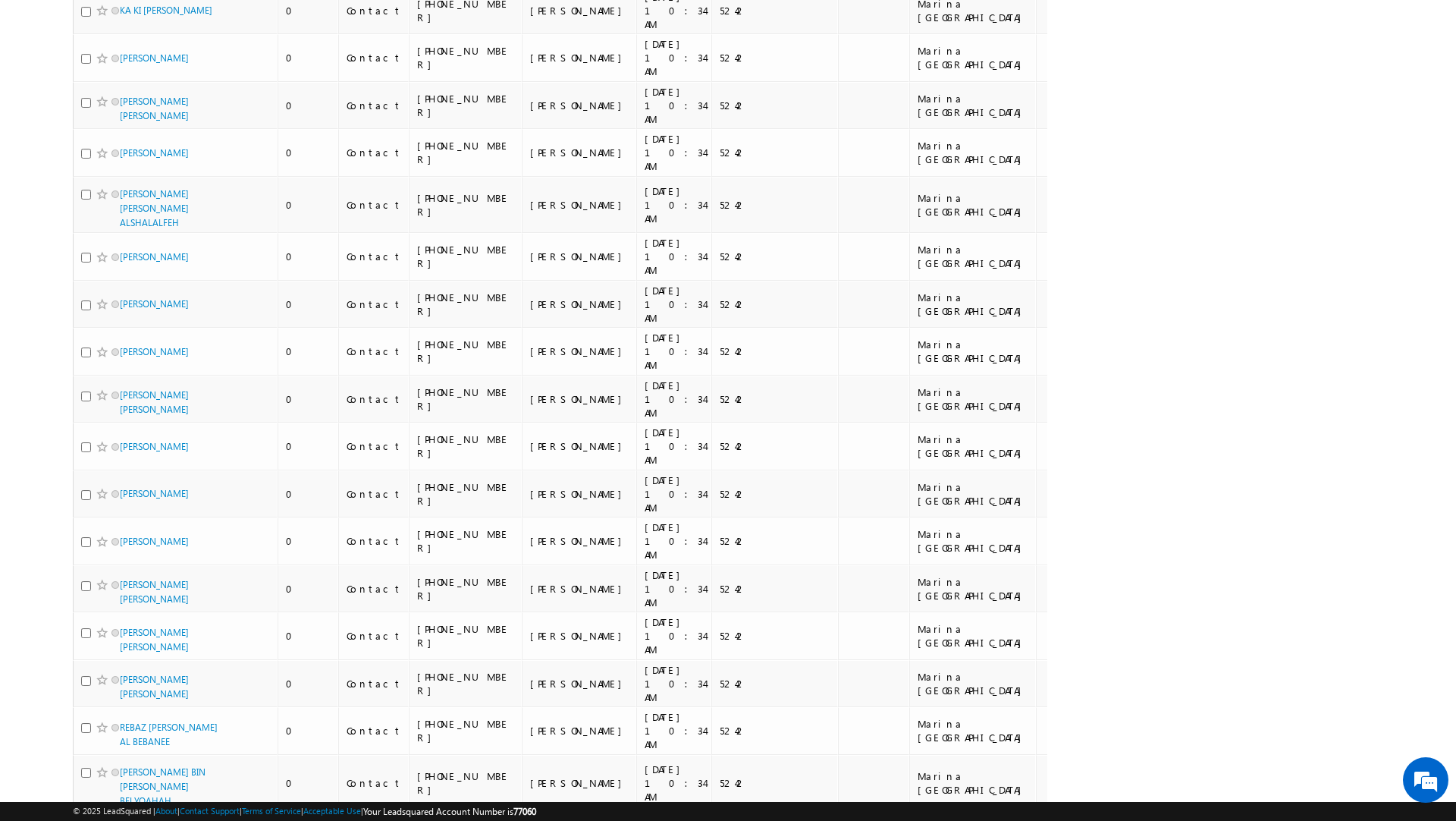
scroll to position [7574, 0]
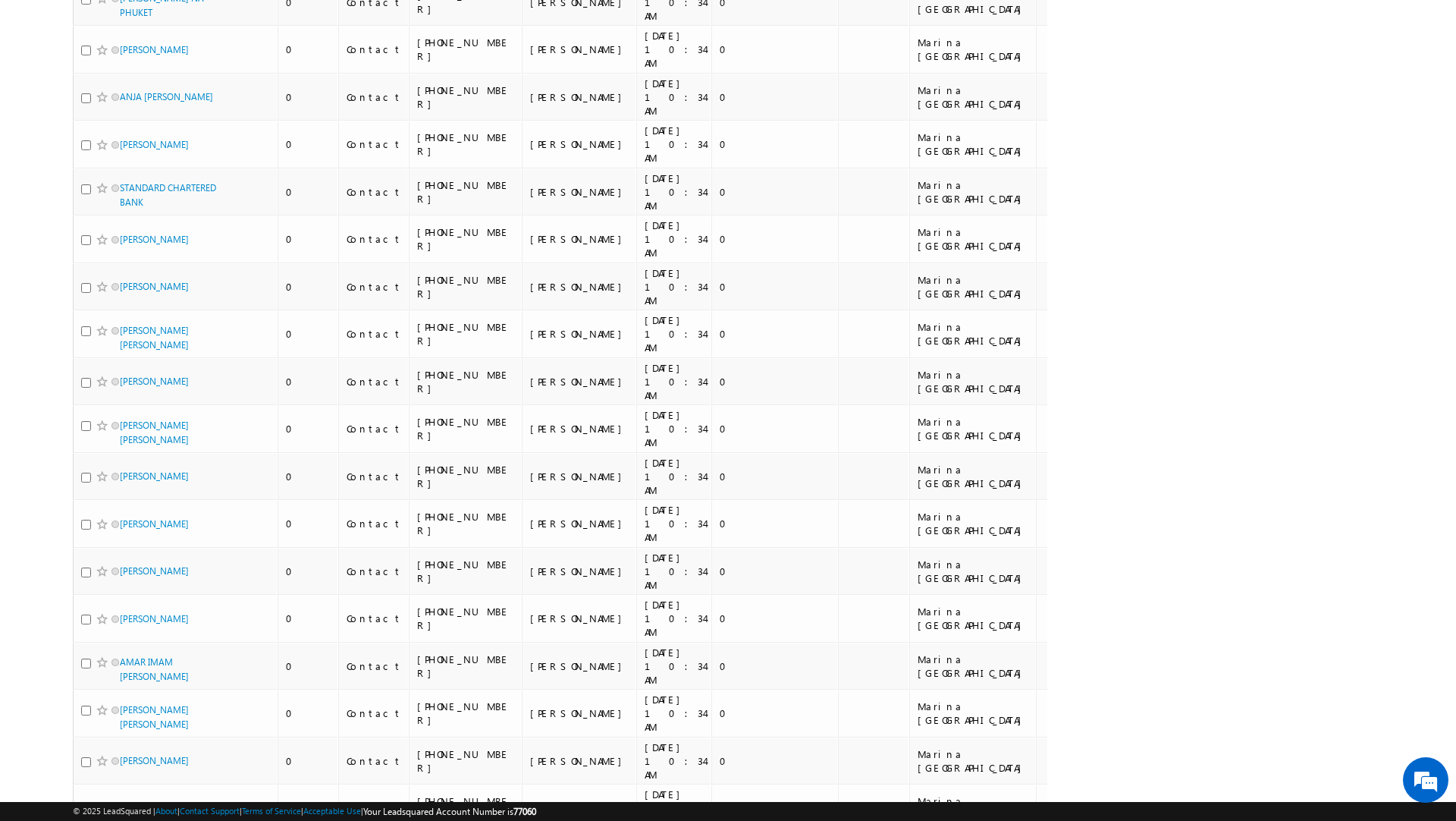
scroll to position [7303, 0]
